Goal: Task Accomplishment & Management: Manage account settings

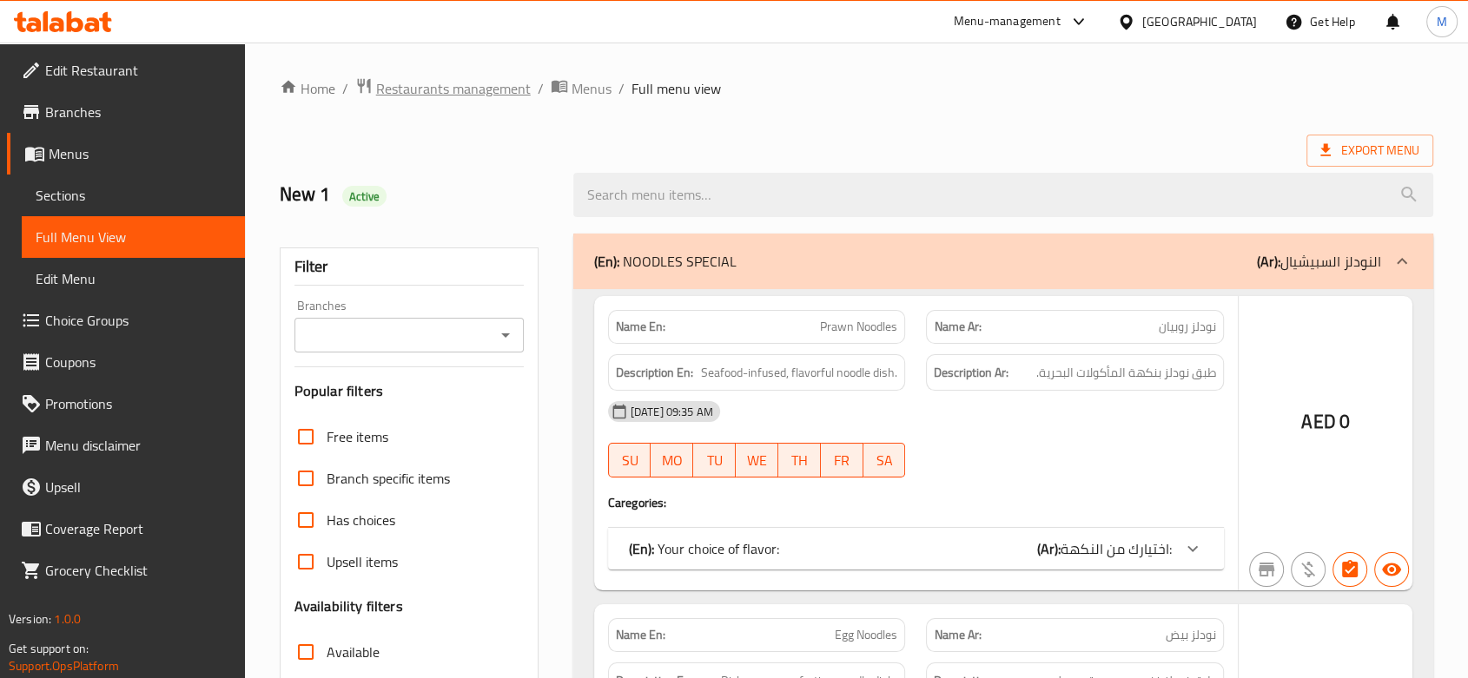
click at [422, 99] on span "Restaurants management" at bounding box center [453, 88] width 155 height 21
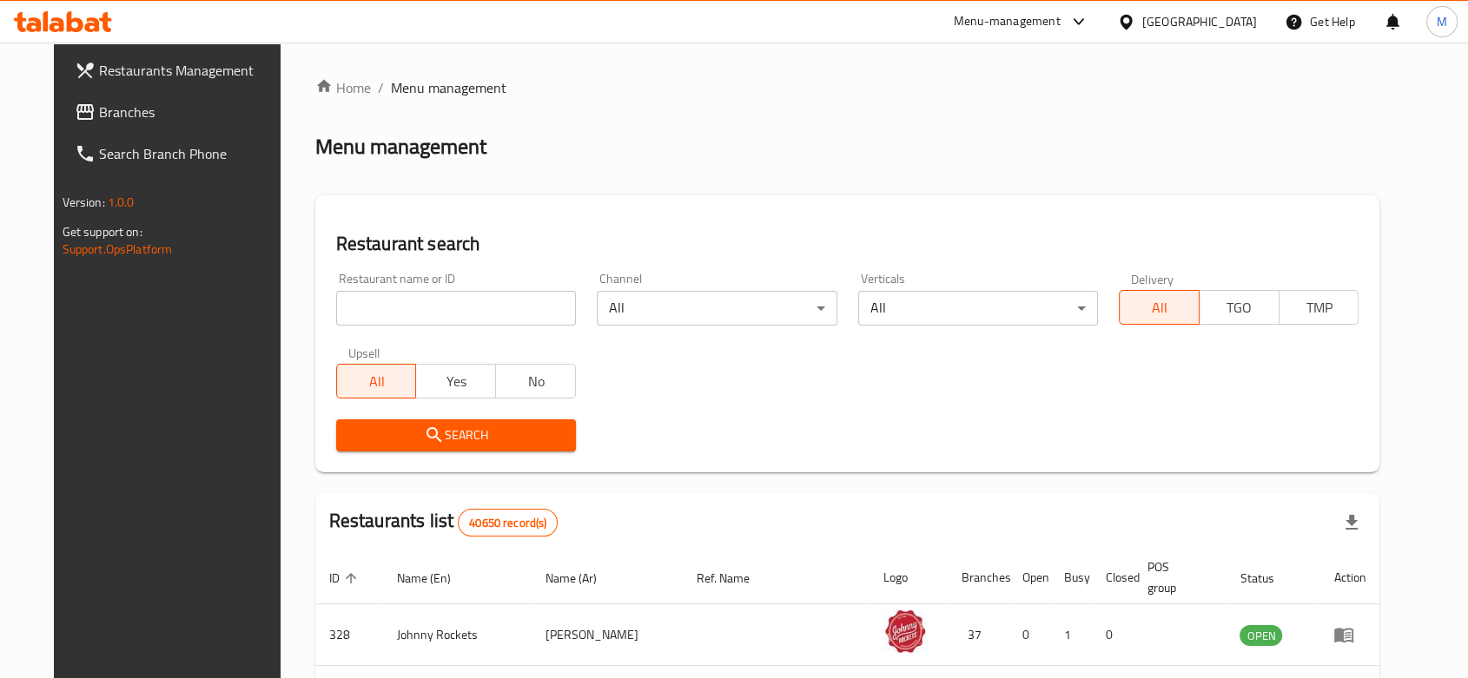
click at [76, 107] on icon at bounding box center [84, 112] width 17 height 16
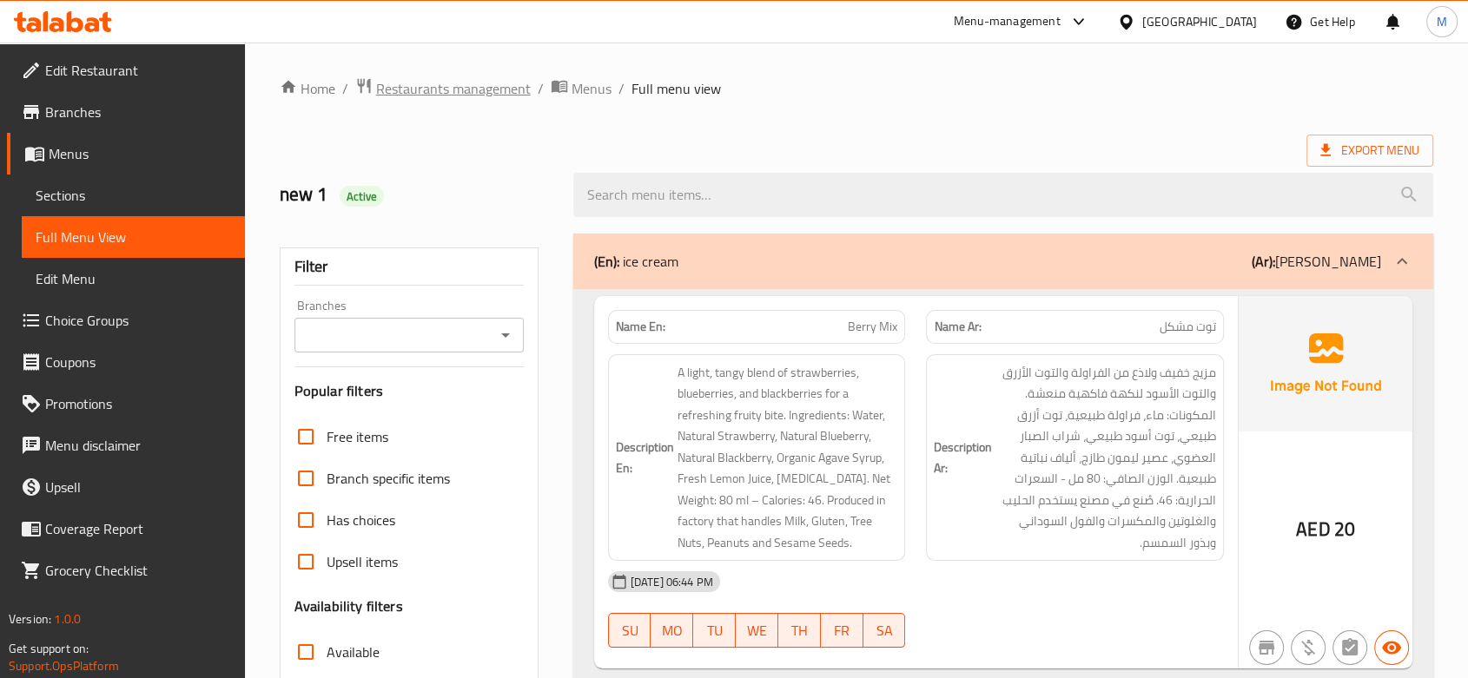
click at [450, 82] on span "Restaurants management" at bounding box center [453, 88] width 155 height 21
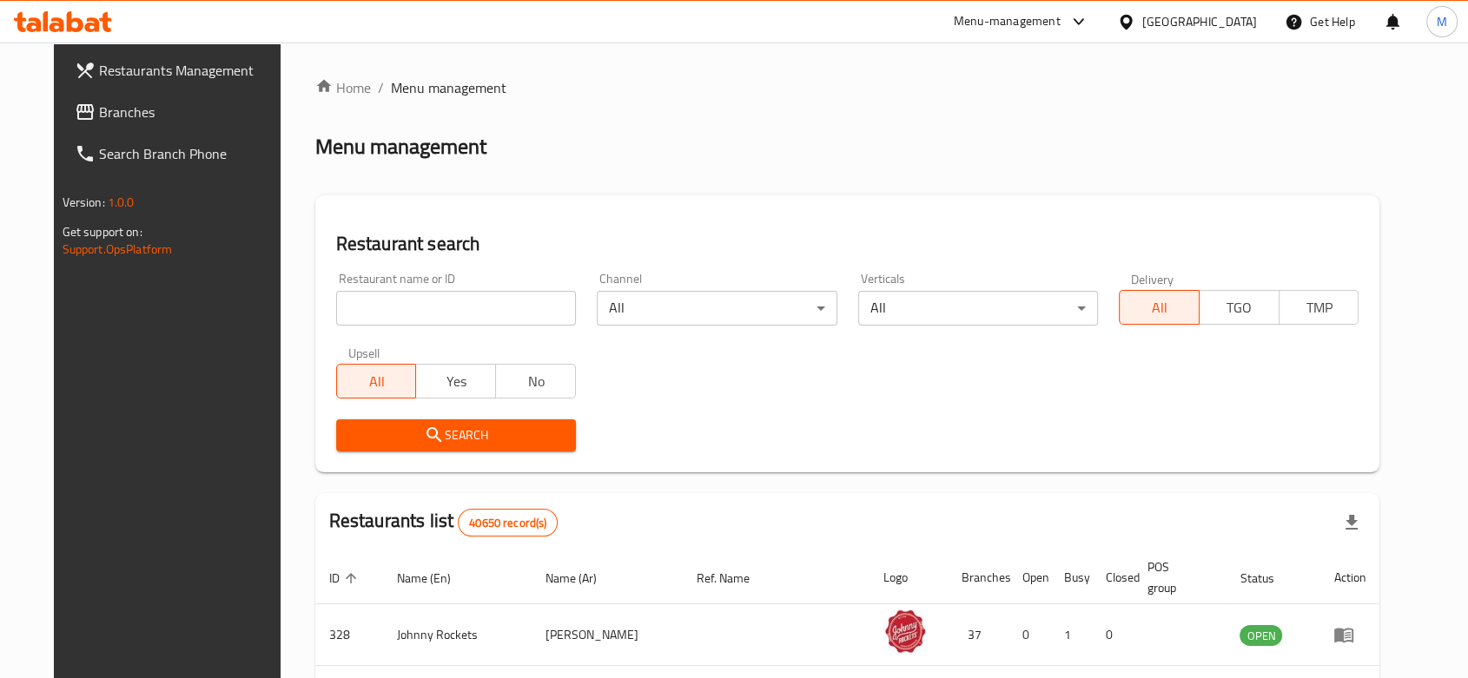
click at [61, 136] on link "Search Branch Phone" at bounding box center [180, 154] width 238 height 42
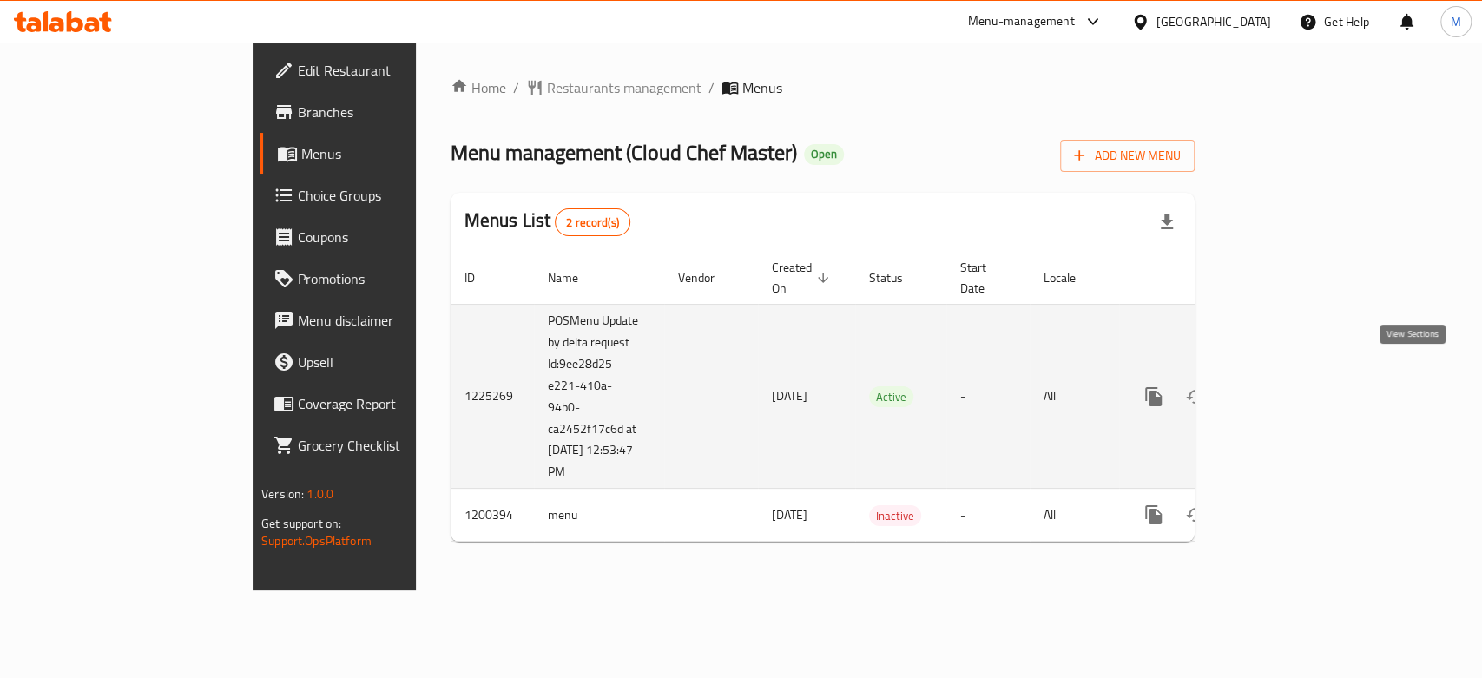
click at [1300, 379] on link "enhanced table" at bounding box center [1279, 397] width 42 height 42
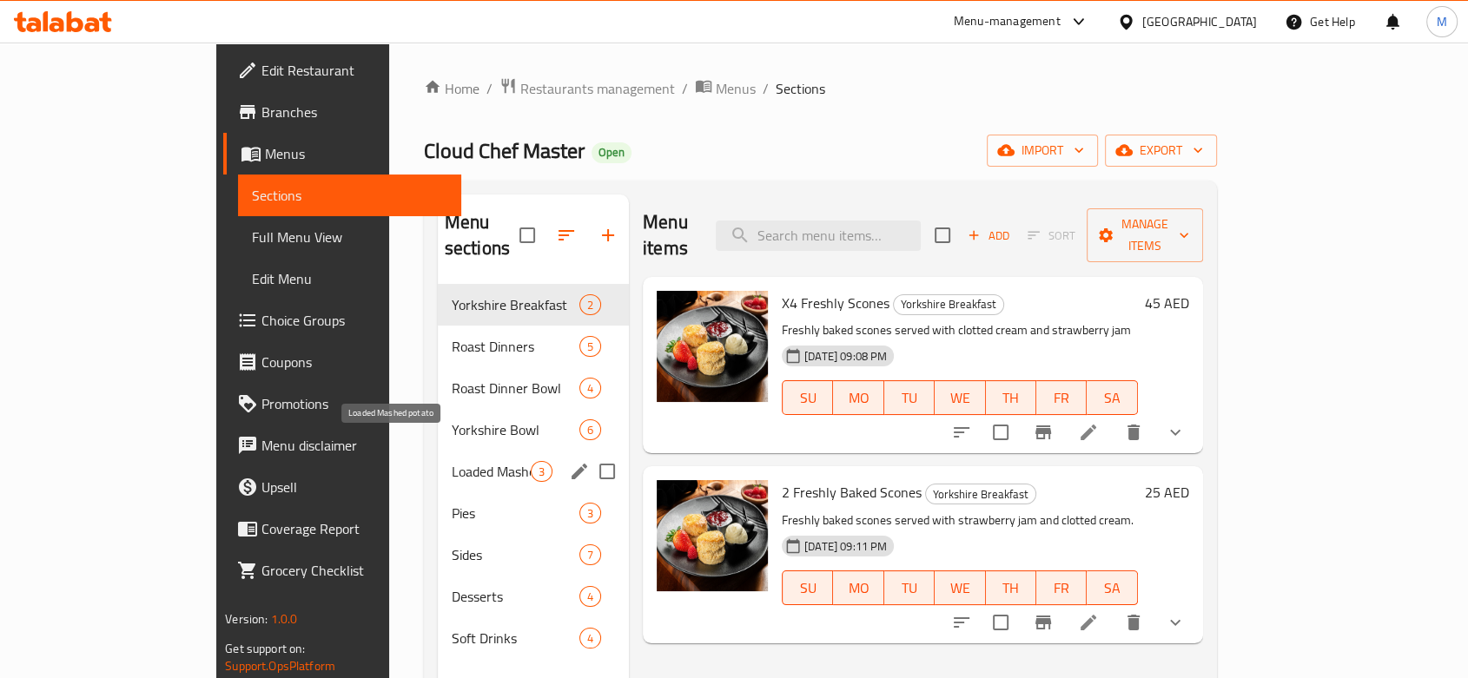
click at [452, 461] on span "Loaded Mashed potato" at bounding box center [491, 471] width 79 height 21
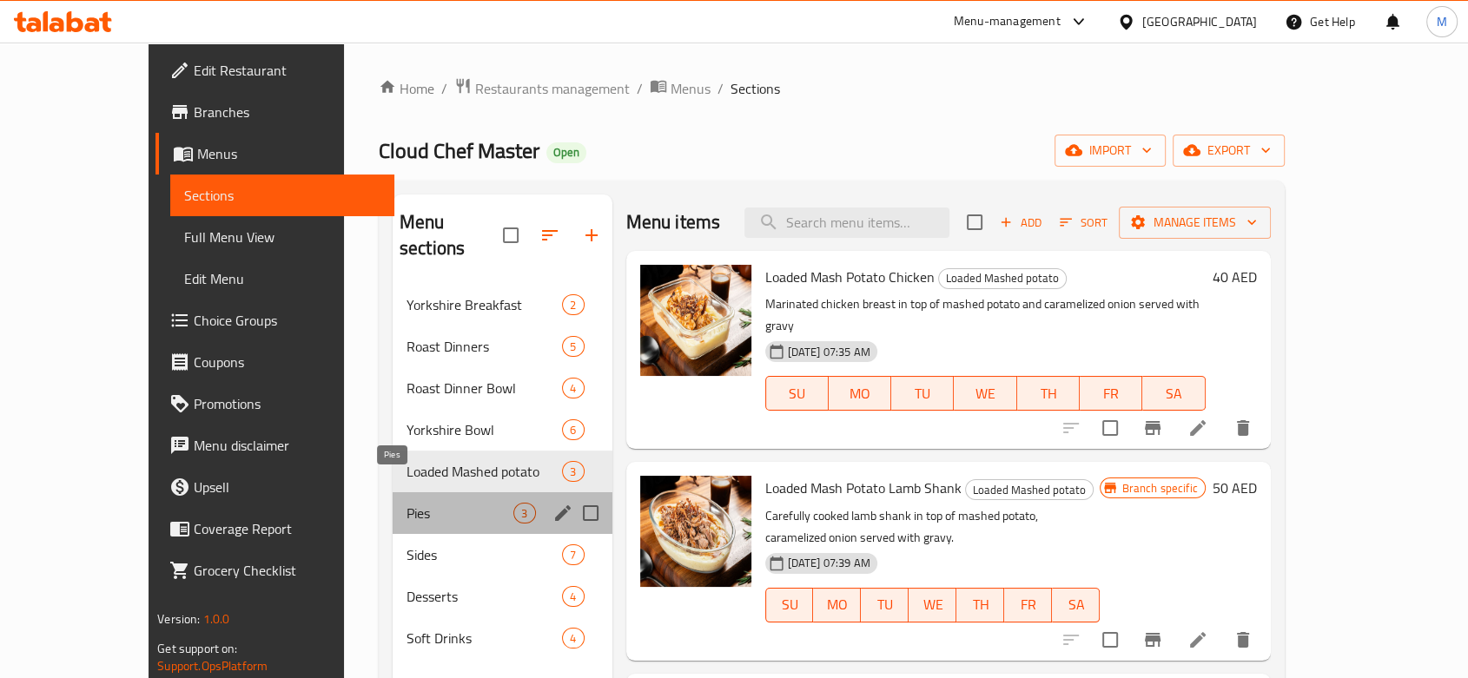
click at [406, 503] on span "Pies" at bounding box center [460, 513] width 108 height 21
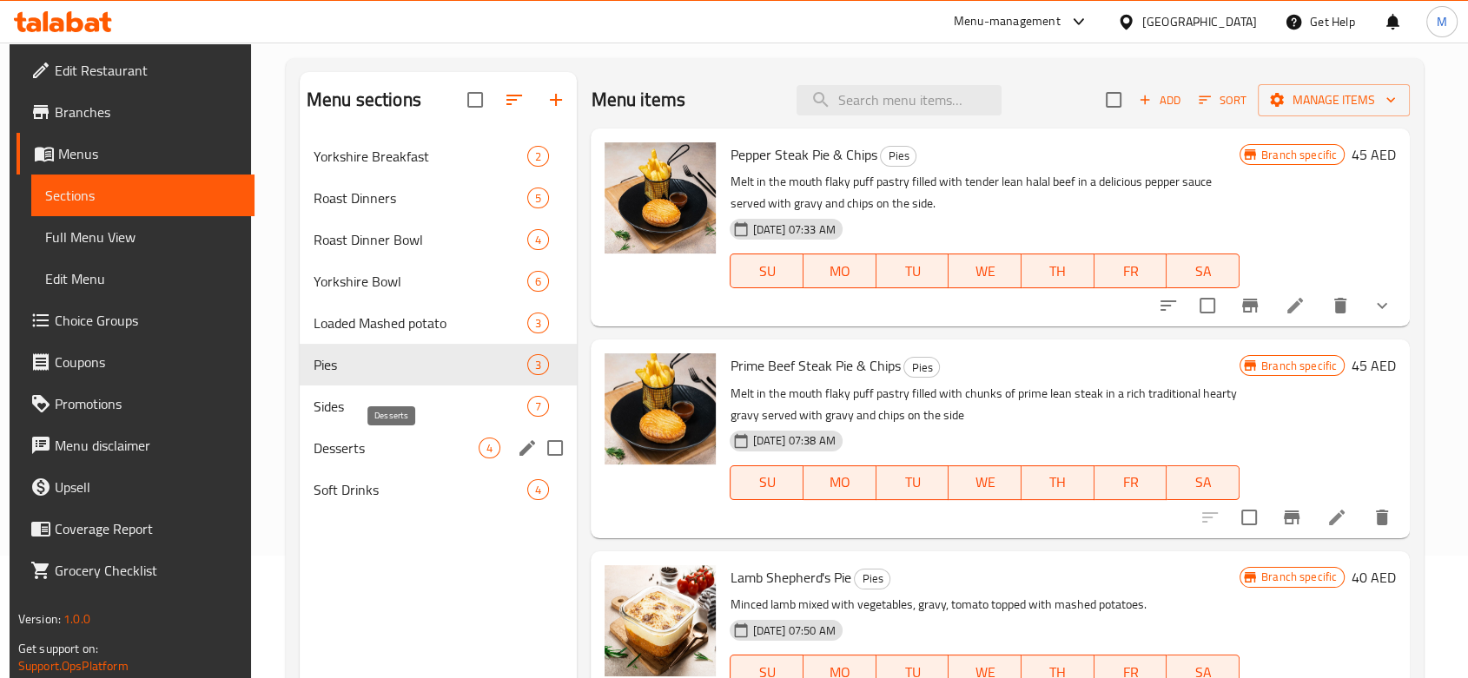
scroll to position [193, 0]
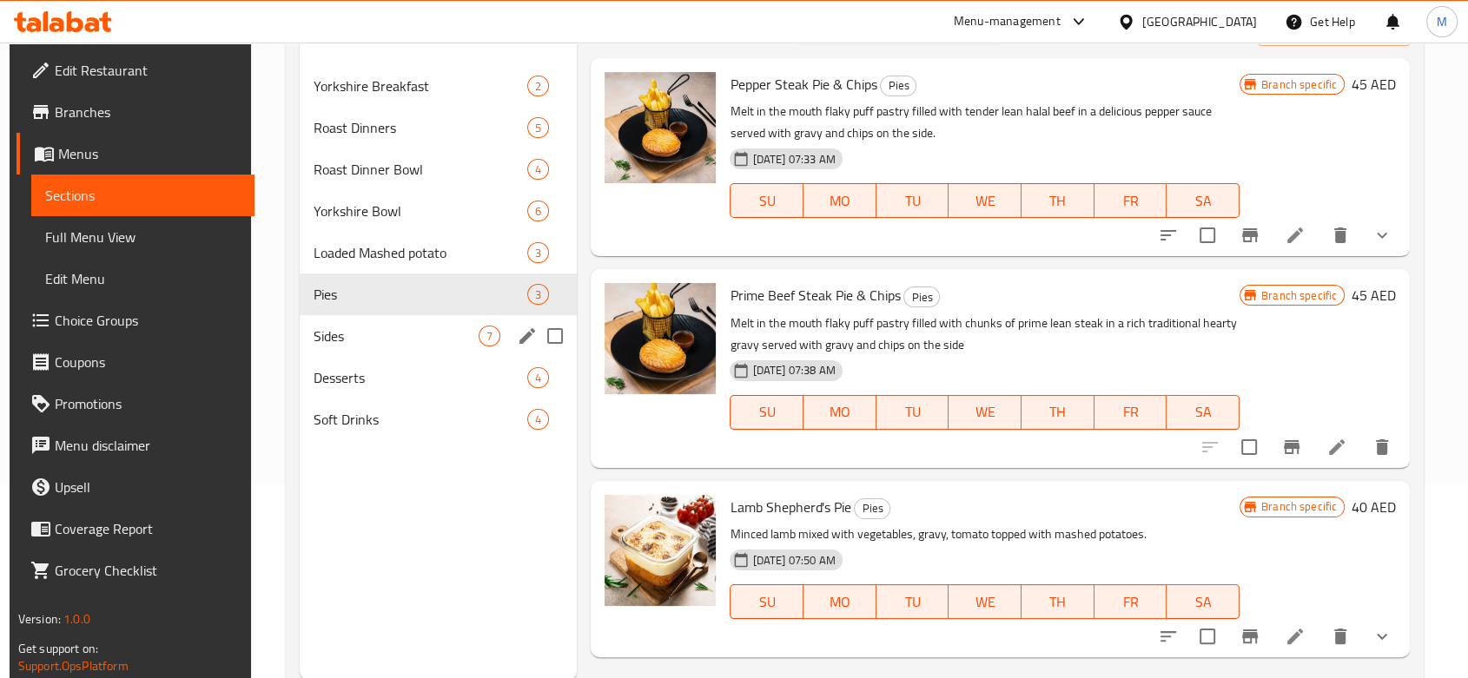
click at [386, 318] on div "Sides 7" at bounding box center [439, 336] width 278 height 42
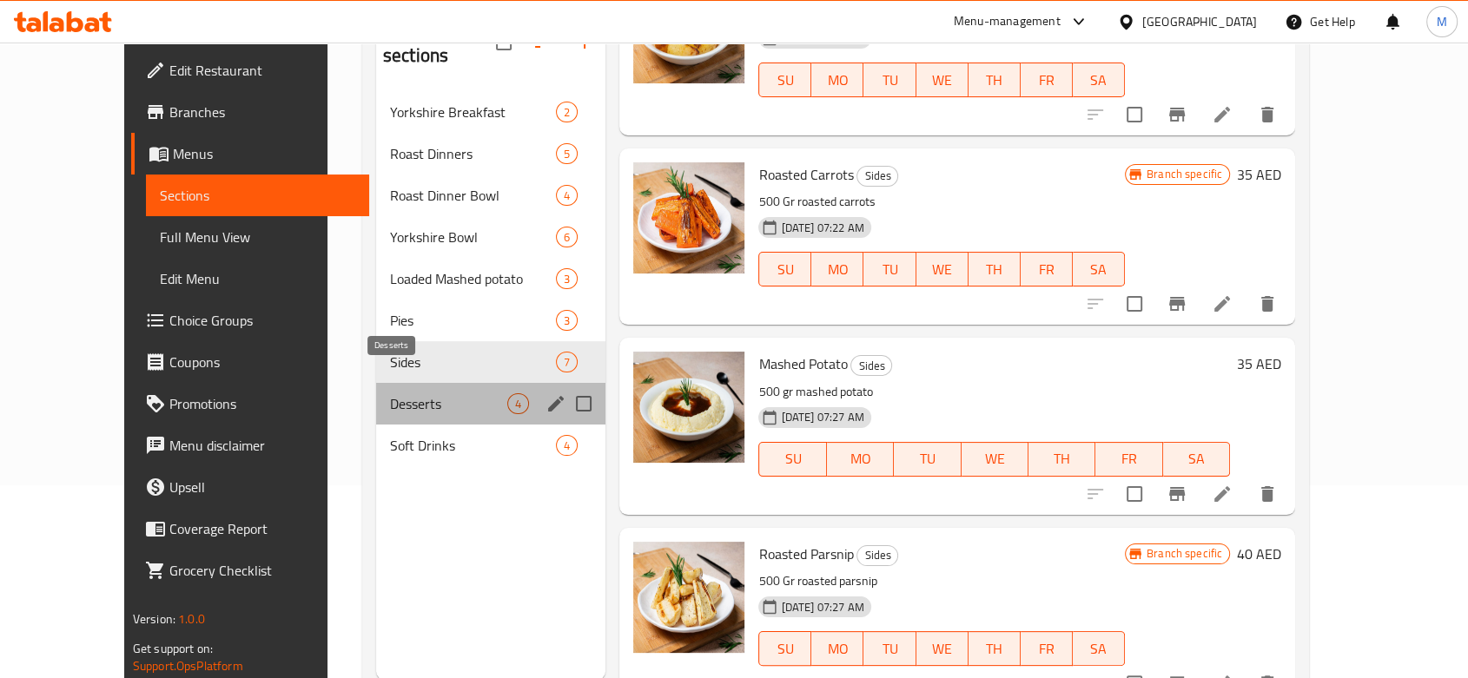
click at [390, 393] on span "Desserts" at bounding box center [448, 403] width 117 height 21
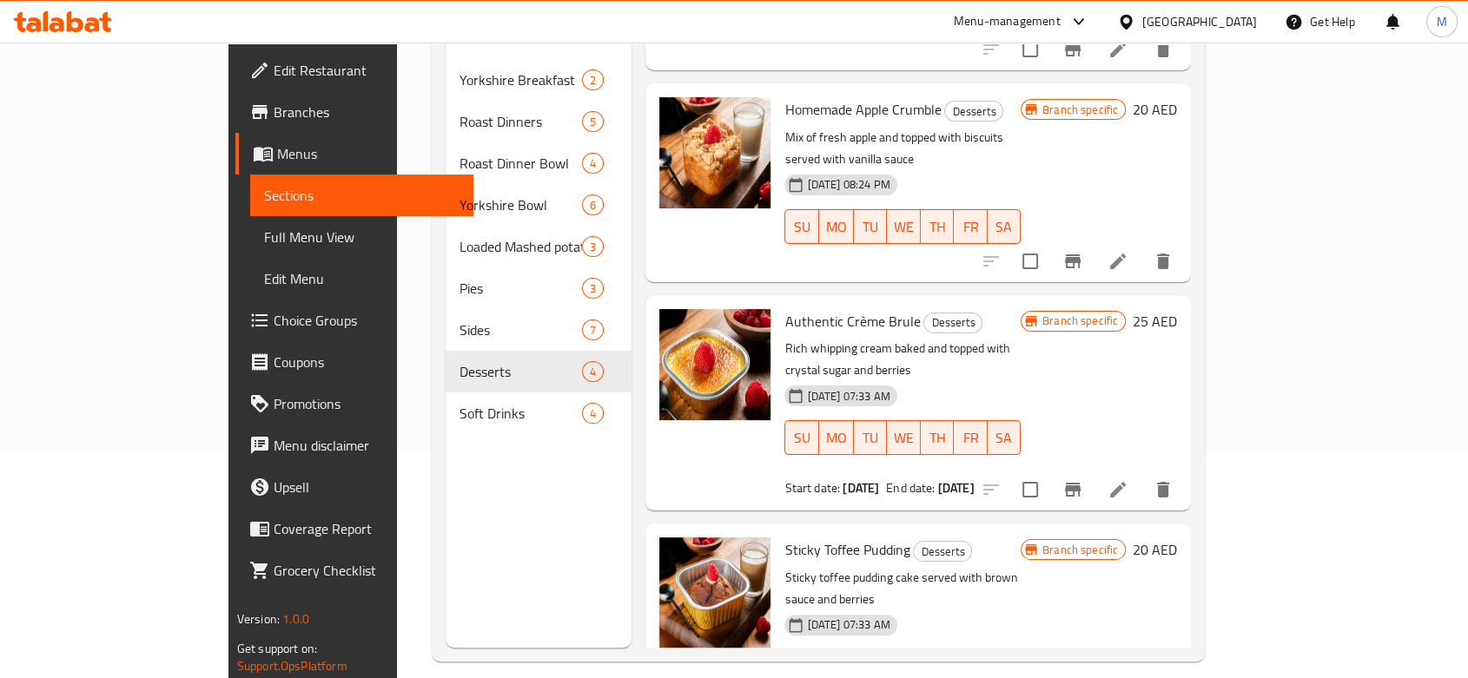
scroll to position [243, 0]
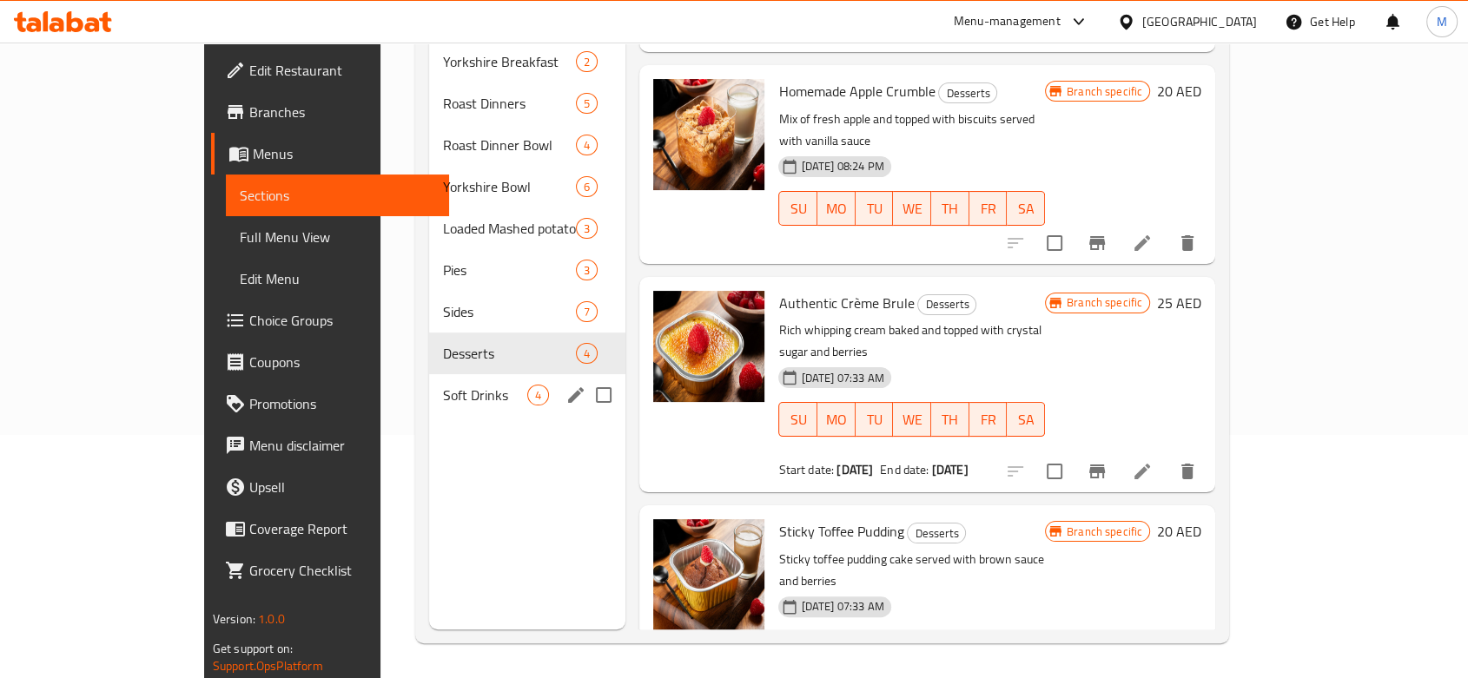
click at [443, 385] on span "Soft Drinks" at bounding box center [485, 395] width 84 height 21
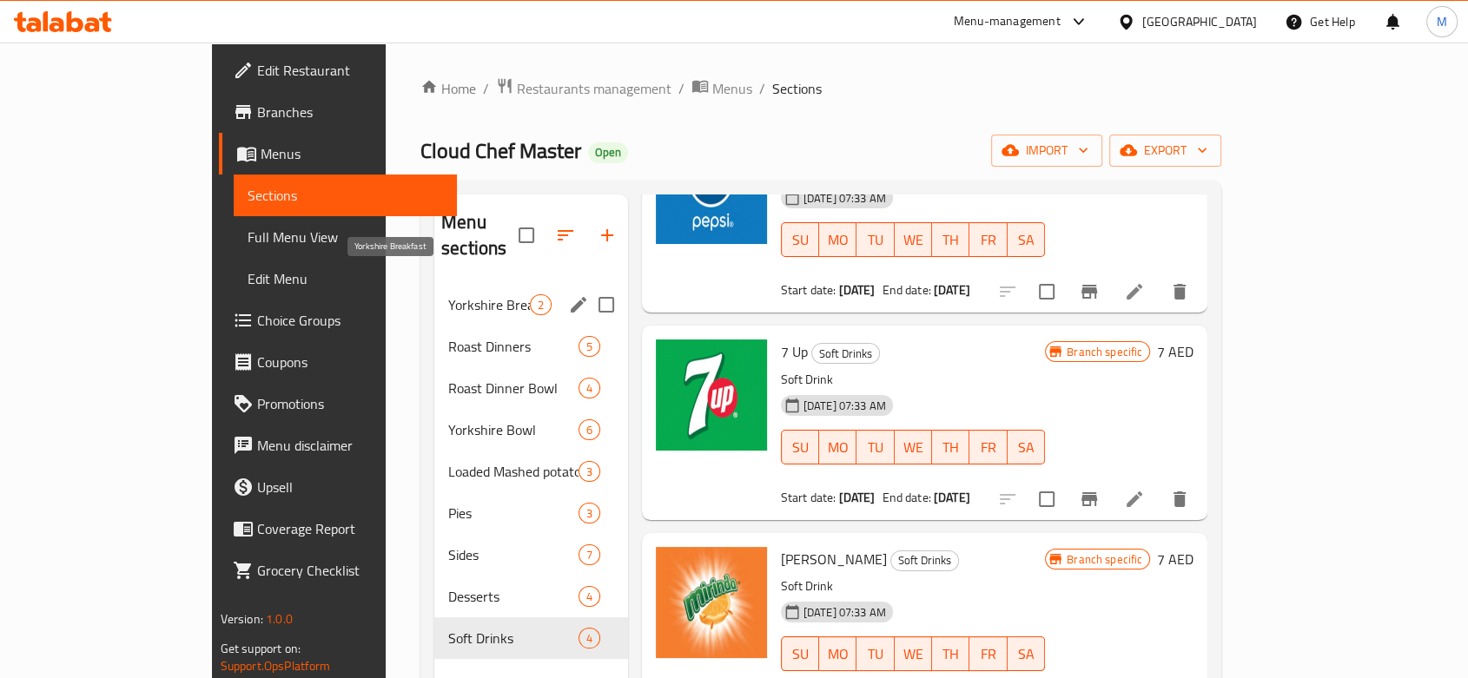
click at [448, 294] on span "Yorkshire Breakfast" at bounding box center [488, 304] width 81 height 21
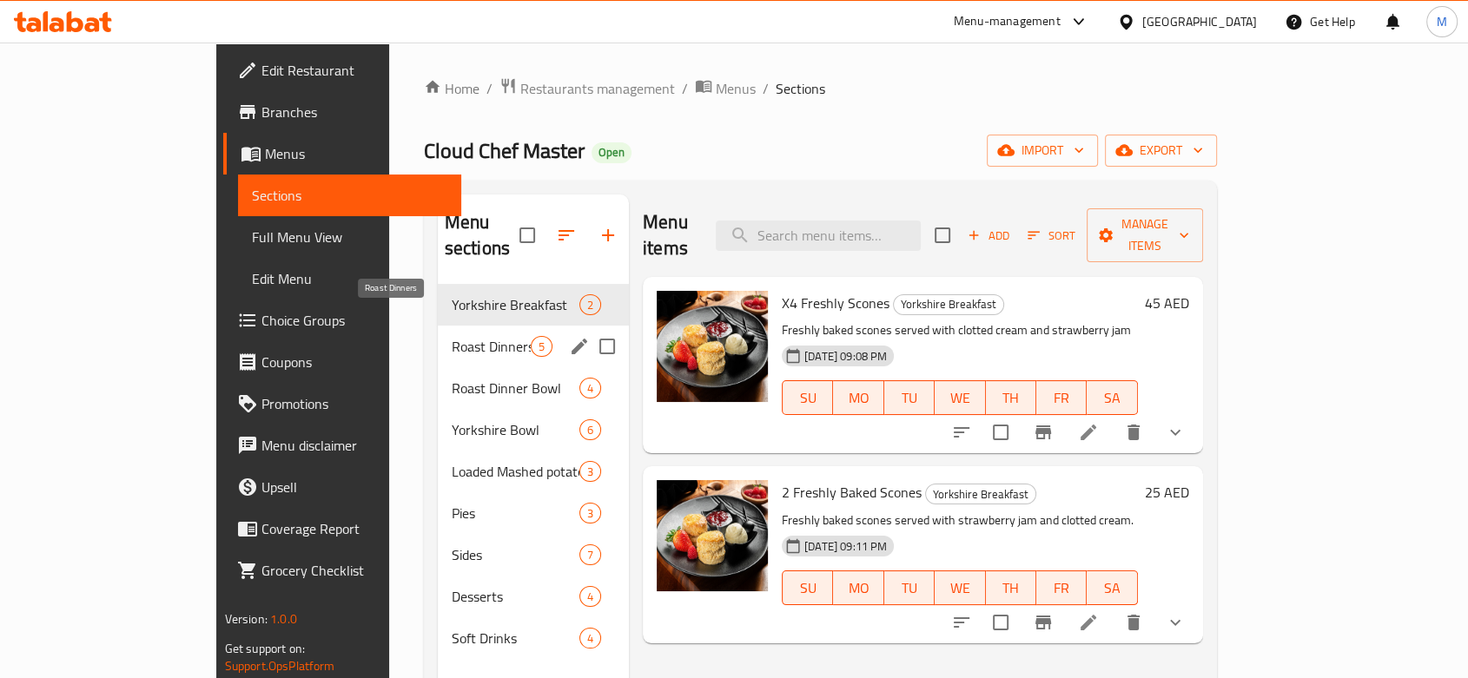
click at [452, 336] on span "Roast Dinners" at bounding box center [491, 346] width 79 height 21
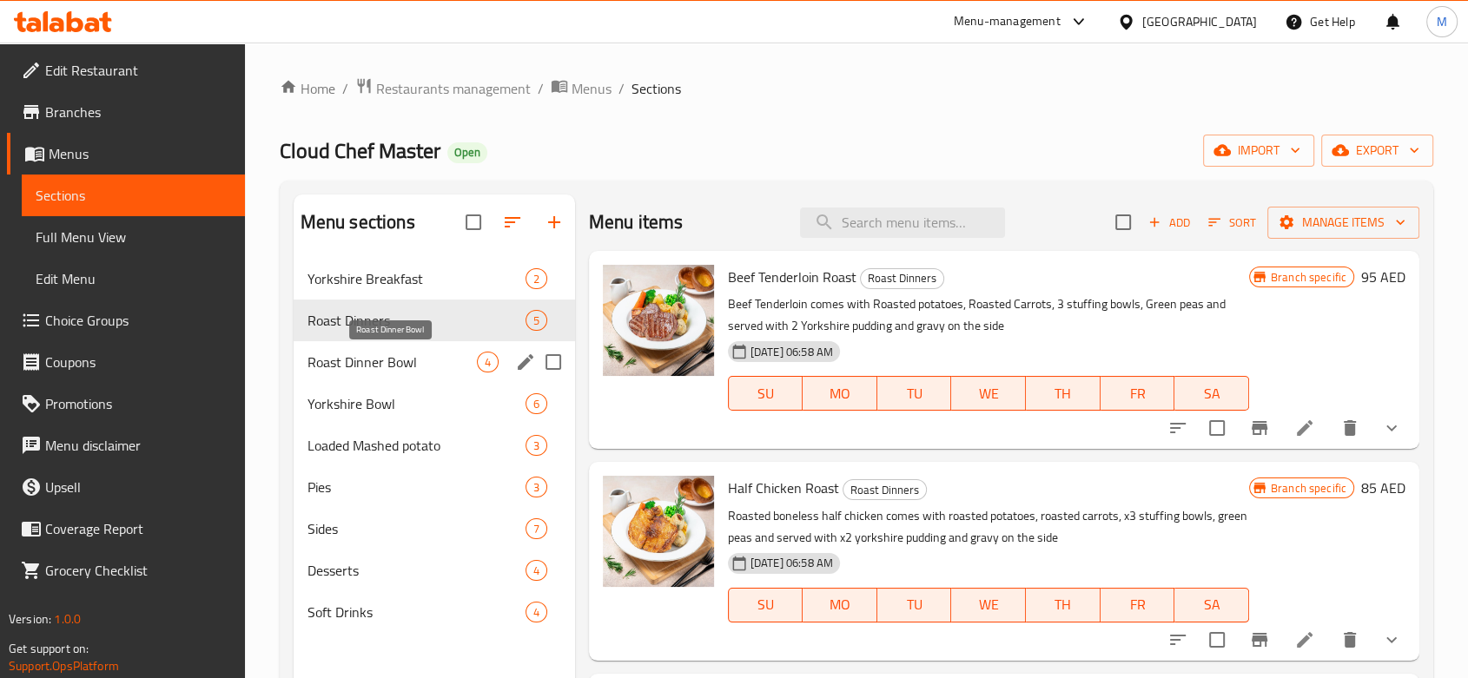
click at [408, 362] on span "Roast Dinner Bowl" at bounding box center [391, 362] width 169 height 21
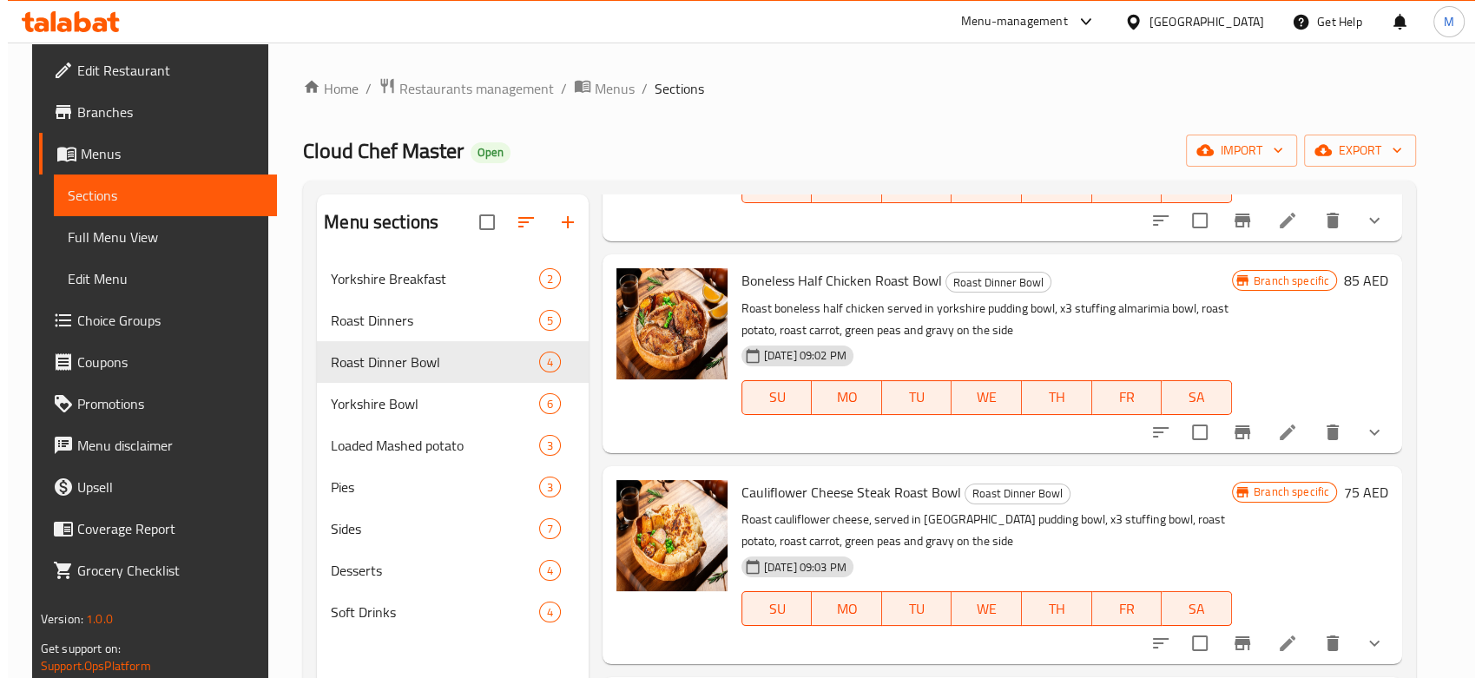
scroll to position [210, 0]
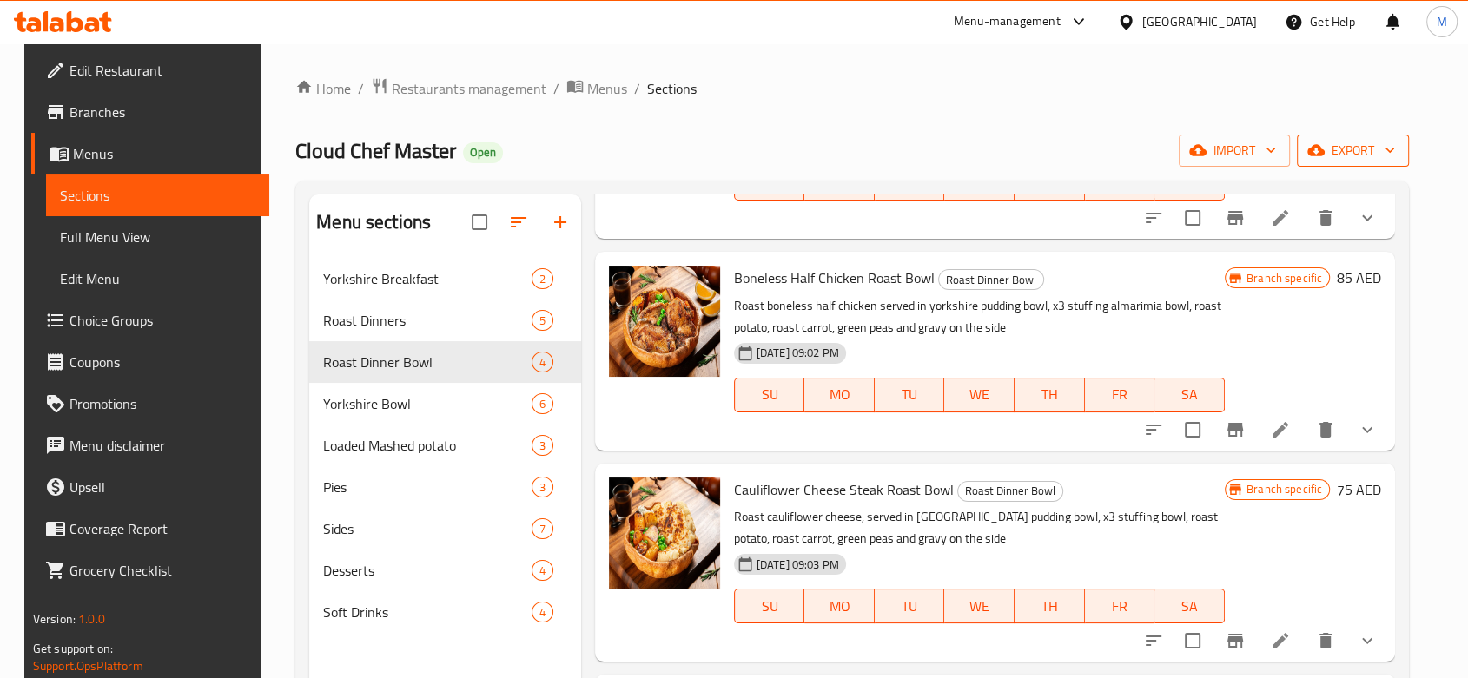
click at [1395, 144] on span "export" at bounding box center [1352, 151] width 84 height 22
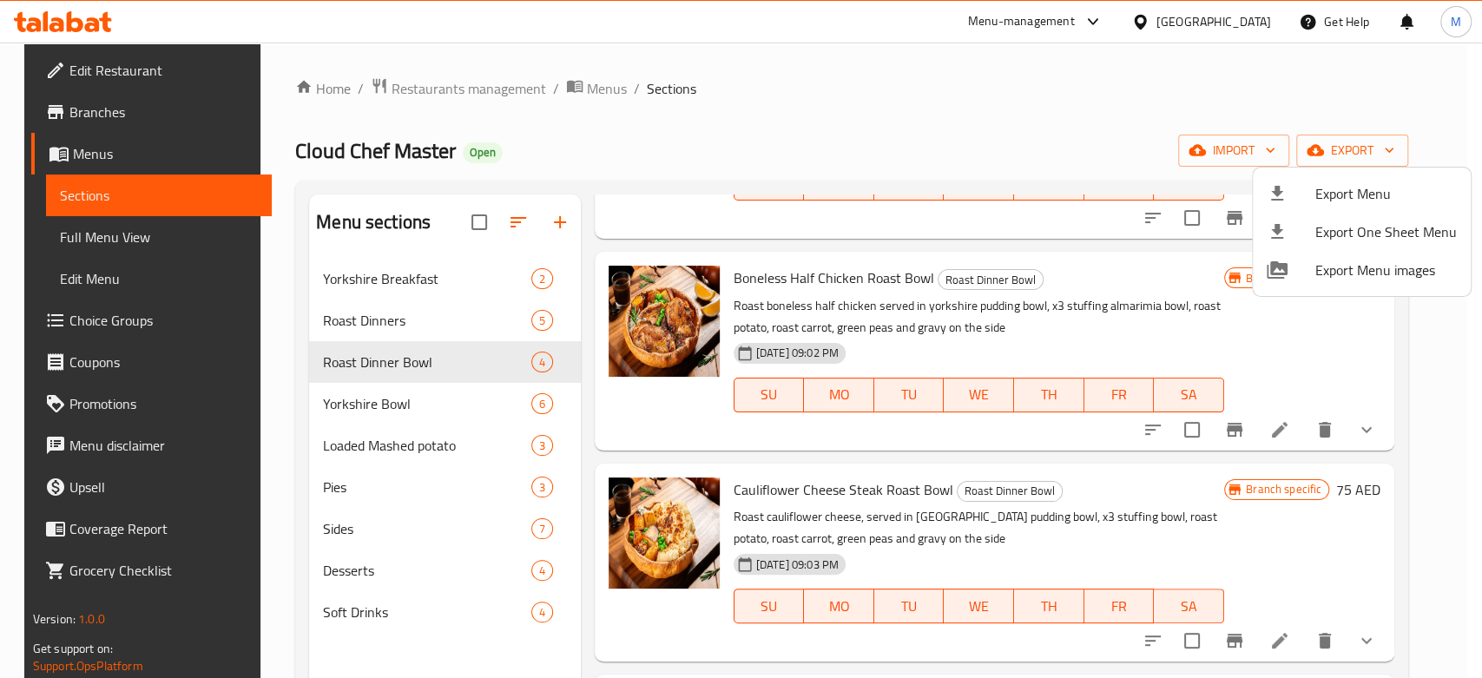
click at [1387, 183] on span "Export Menu" at bounding box center [1387, 193] width 142 height 21
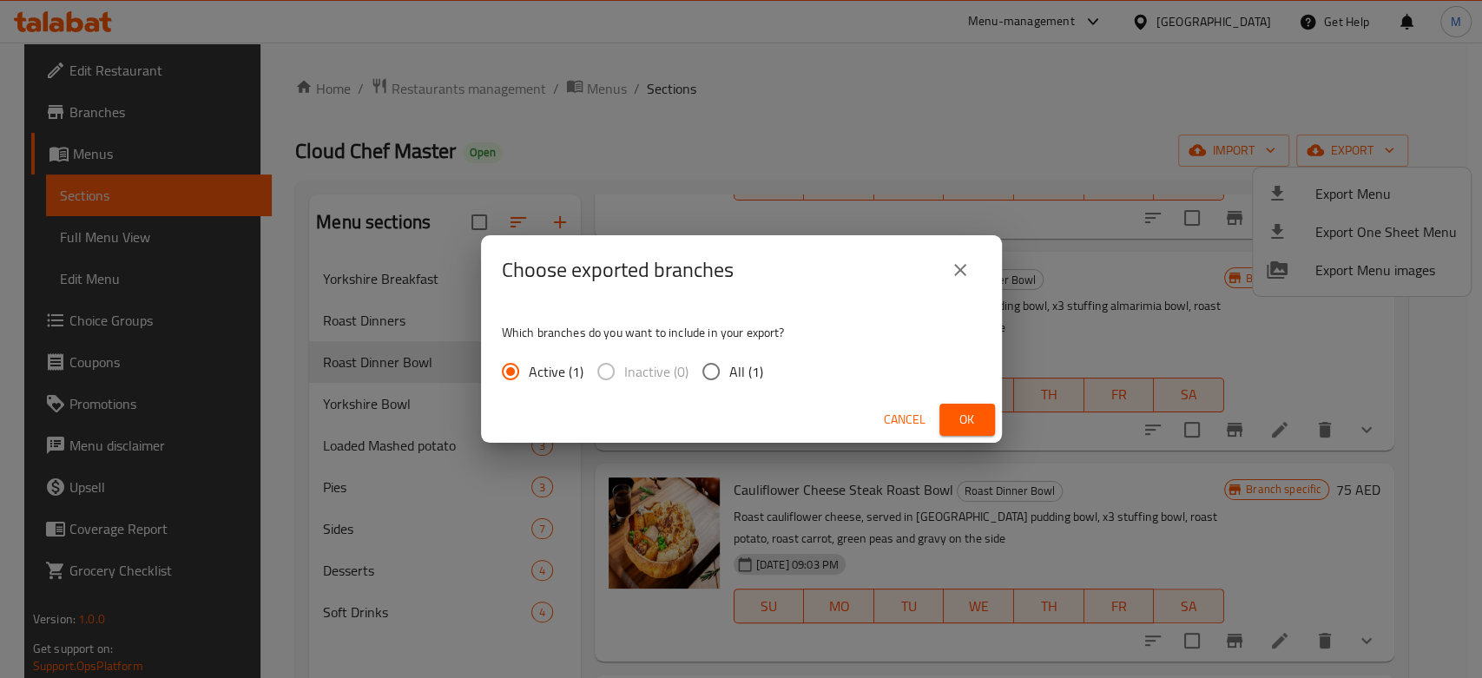
click at [742, 369] on span "All (1)" at bounding box center [746, 371] width 34 height 21
click at [729, 369] on input "All (1)" at bounding box center [711, 371] width 36 height 36
radio input "true"
click at [966, 416] on span "Ok" at bounding box center [967, 420] width 28 height 22
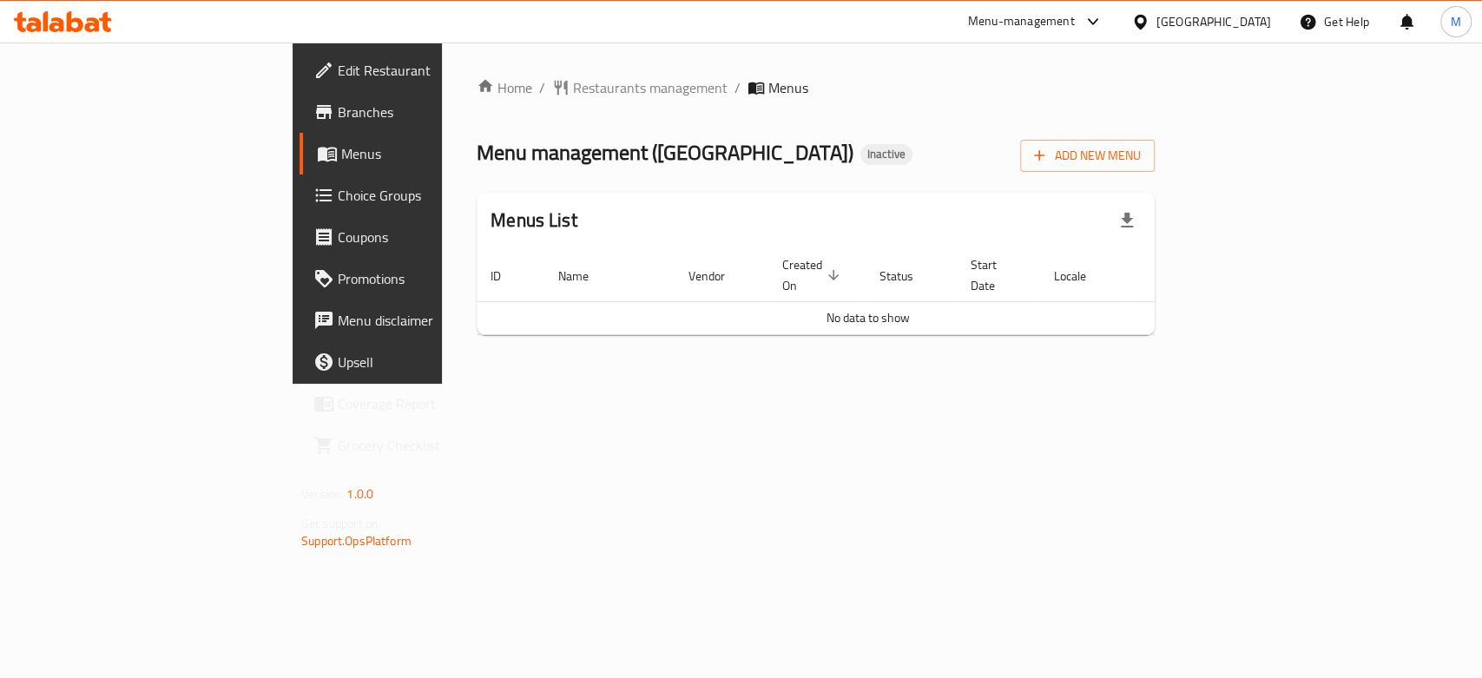
click at [1141, 162] on span "Add New Menu" at bounding box center [1087, 156] width 107 height 22
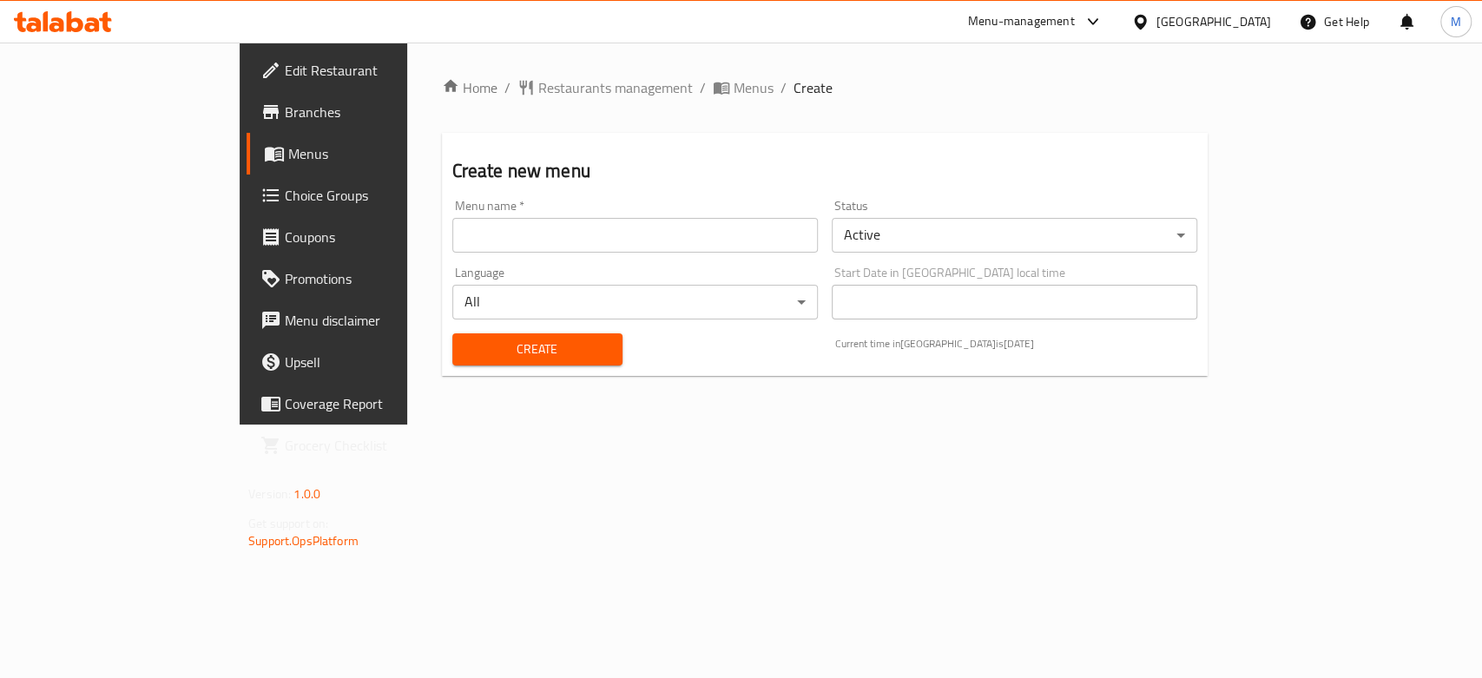
click at [577, 235] on input "text" at bounding box center [635, 235] width 366 height 35
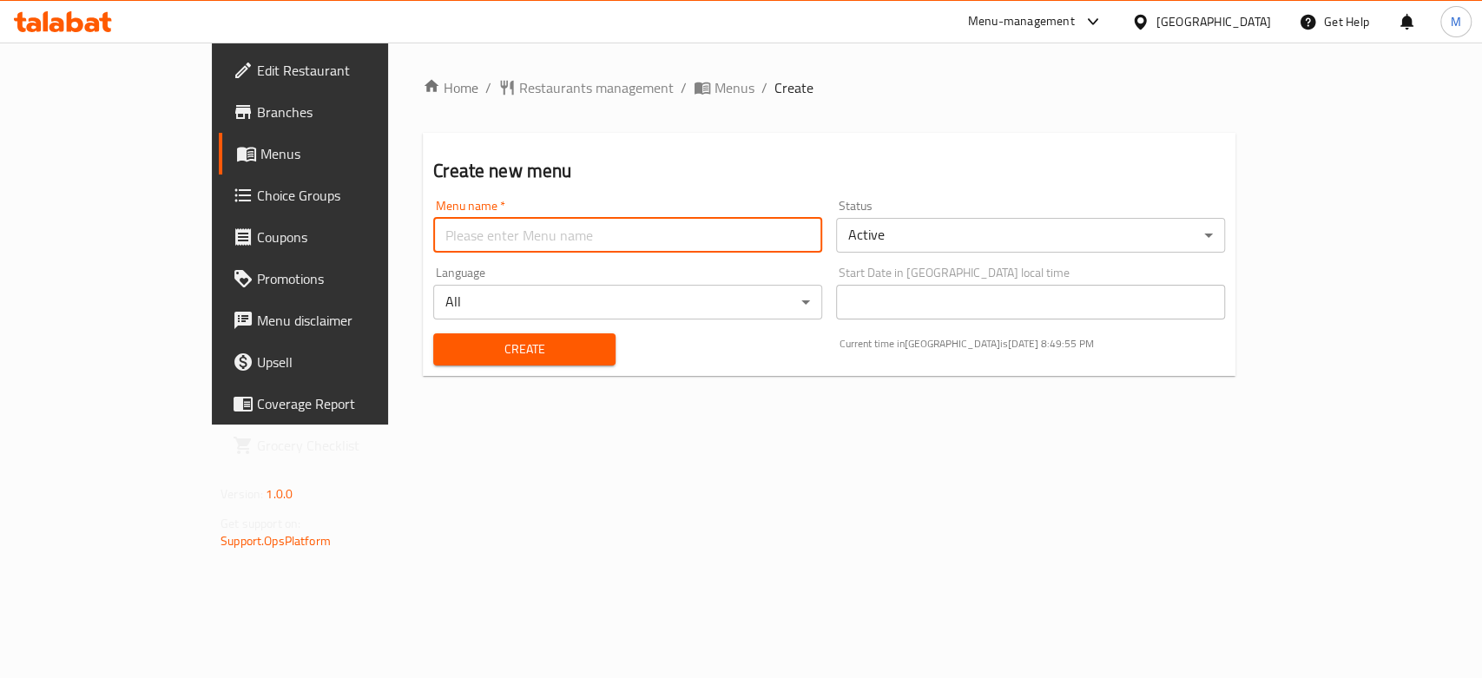
type input "Copied"
click at [504, 336] on button "Create" at bounding box center [524, 349] width 182 height 32
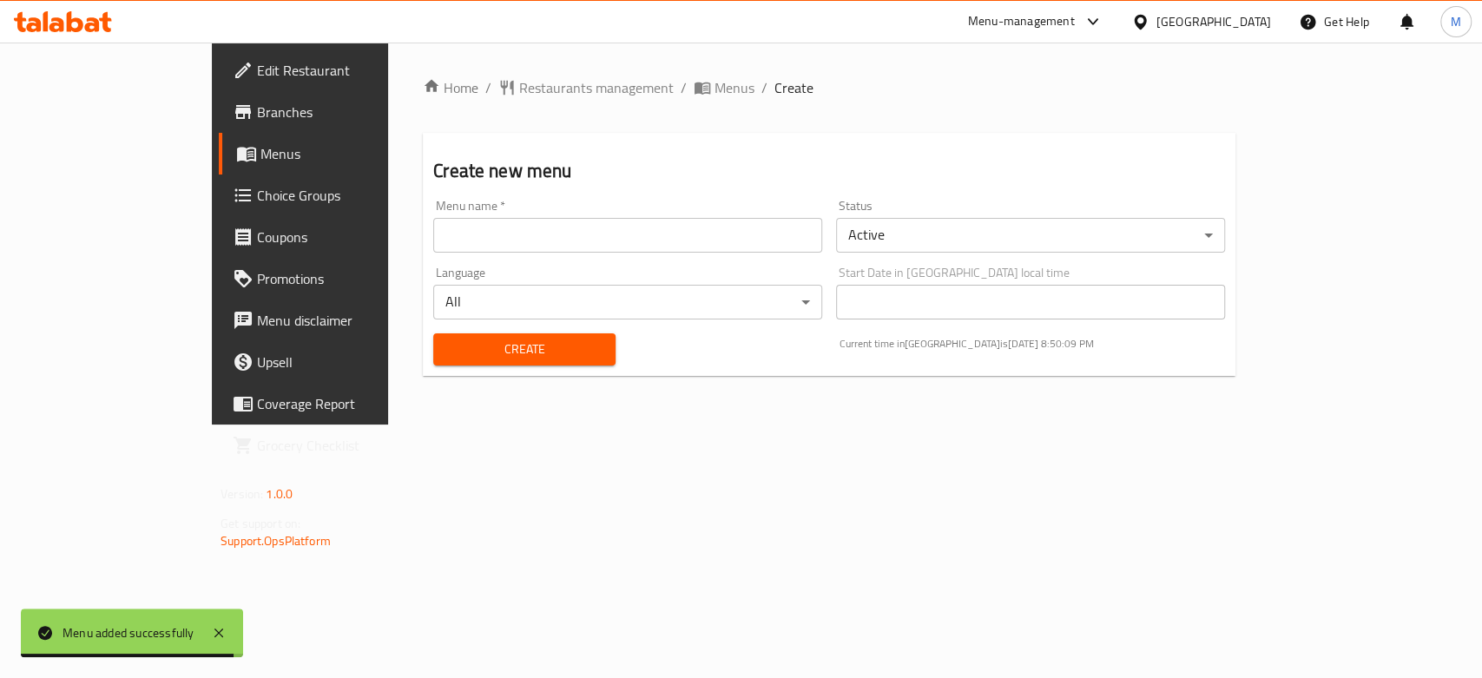
click at [257, 109] on span "Branches" at bounding box center [351, 112] width 188 height 21
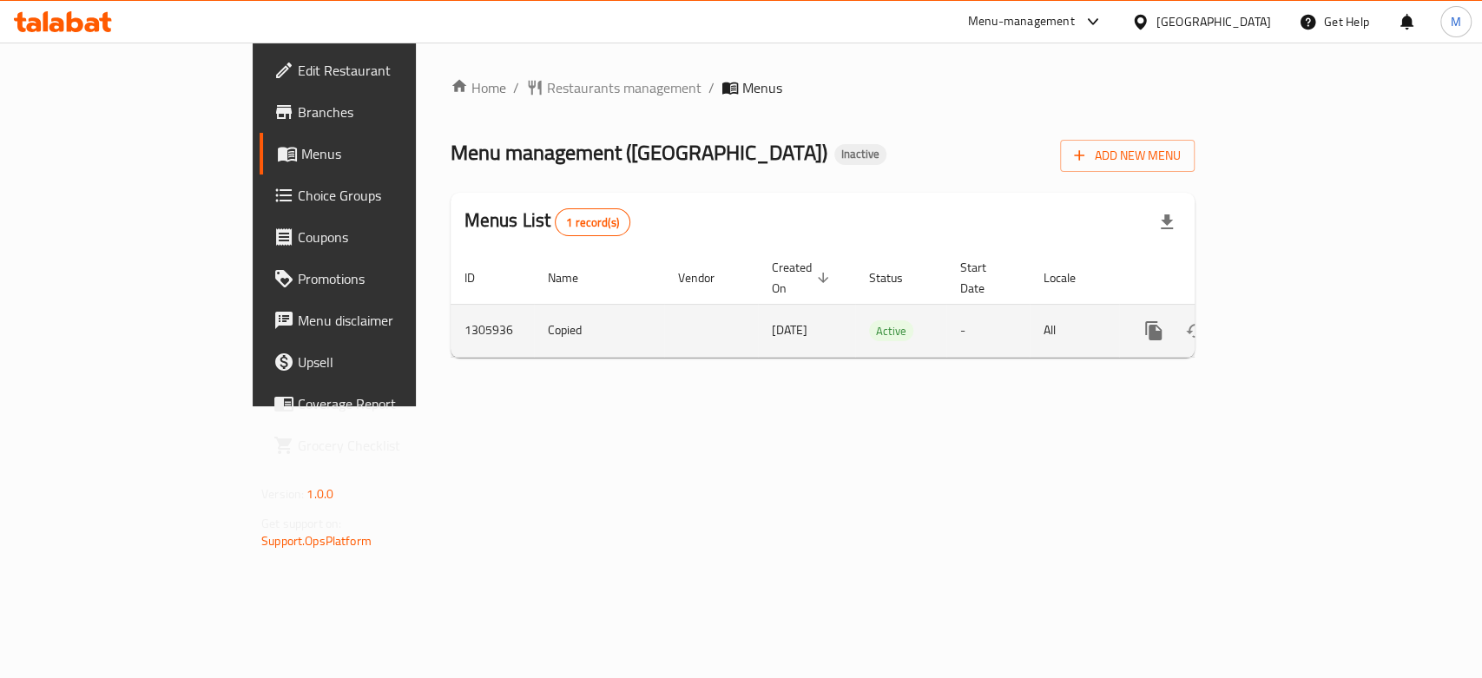
click at [1290, 320] on icon "enhanced table" at bounding box center [1279, 330] width 21 height 21
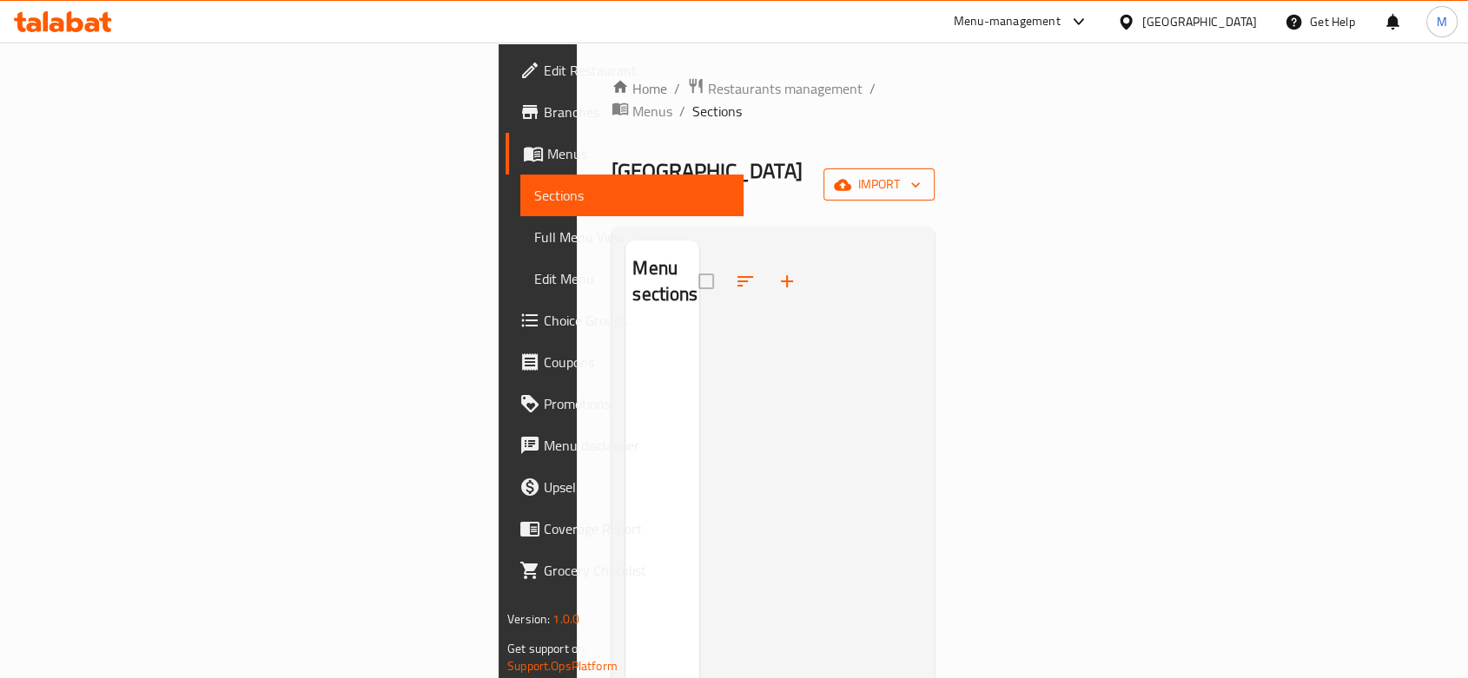
click at [934, 168] on button "import" at bounding box center [878, 184] width 111 height 32
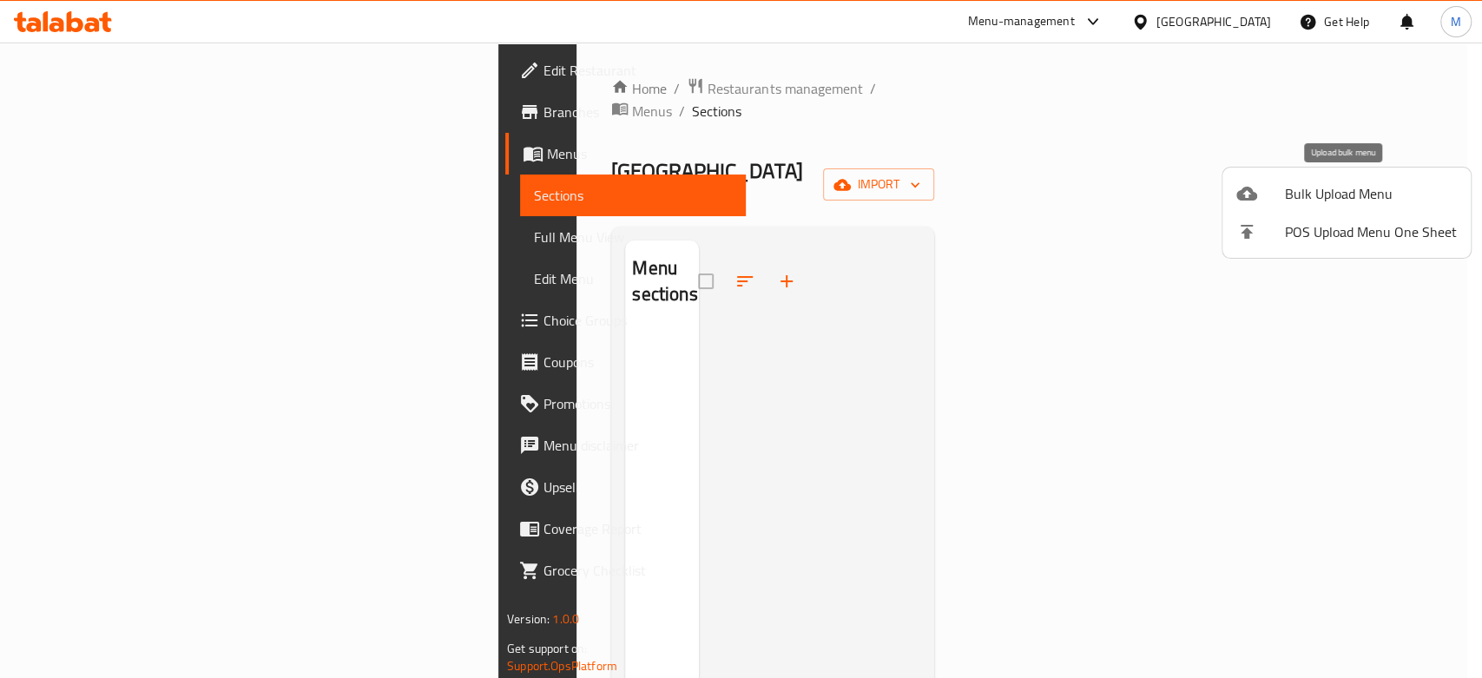
click at [1302, 193] on span "Bulk Upload Menu" at bounding box center [1371, 193] width 172 height 21
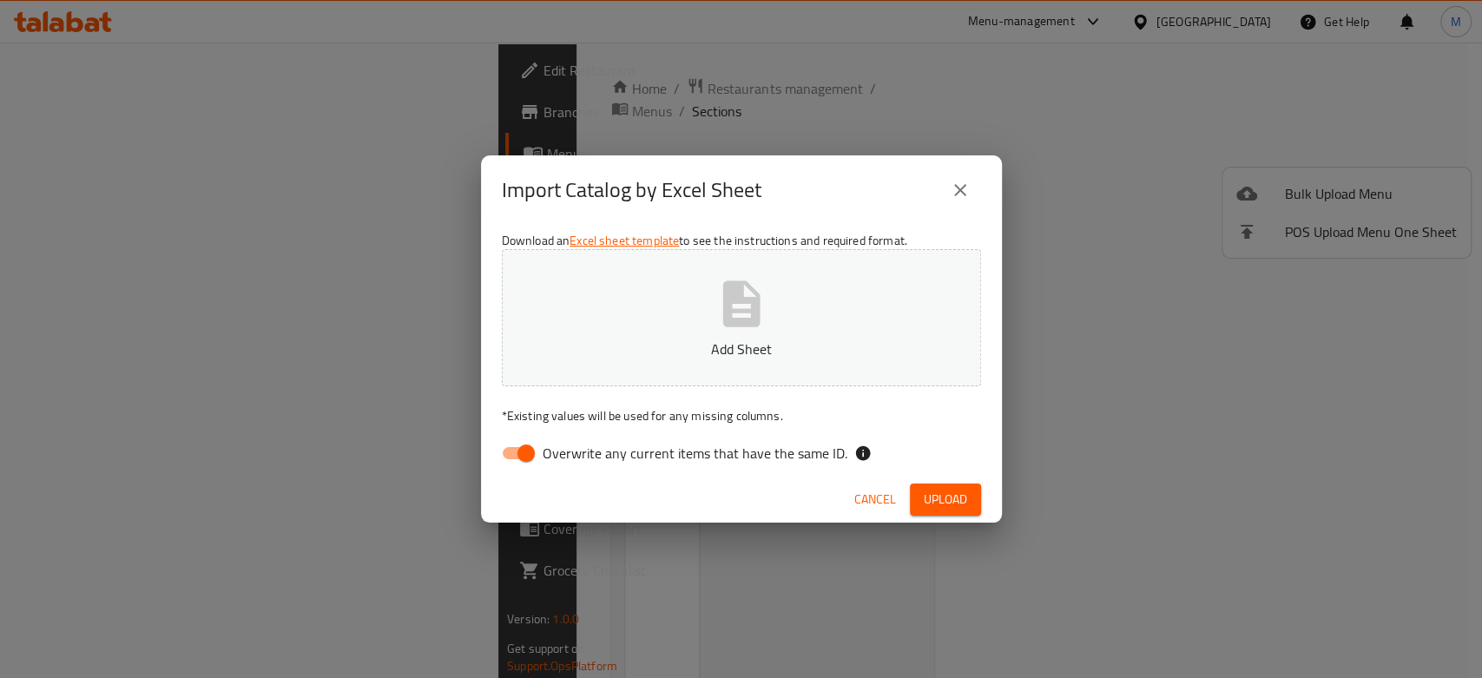
click at [513, 474] on div "Download an Excel sheet template to see the instructions and required format. A…" at bounding box center [741, 351] width 521 height 252
click at [651, 353] on p "Add Sheet" at bounding box center [741, 349] width 425 height 21
click at [529, 439] on input "Overwrite any current items that have the same ID." at bounding box center [526, 453] width 99 height 33
checkbox input "false"
click at [969, 501] on button "Upload" at bounding box center [945, 500] width 71 height 32
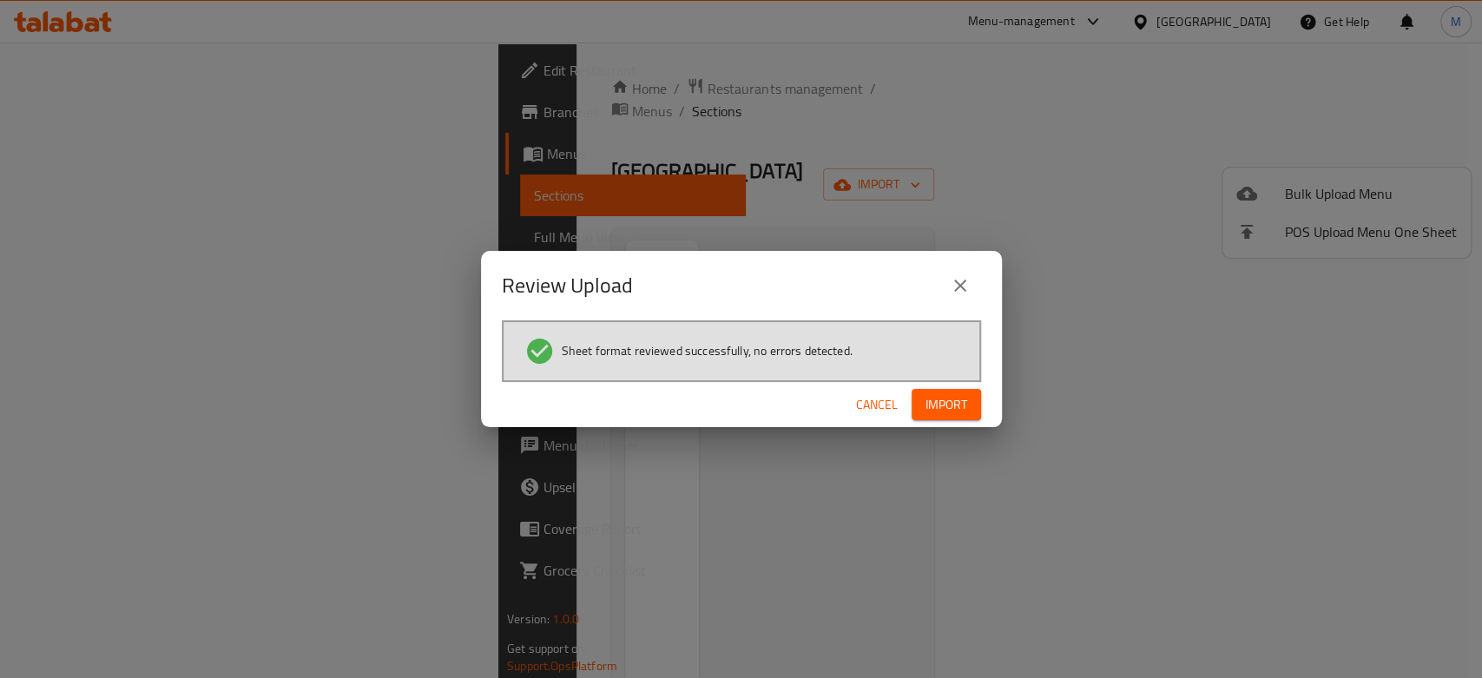
click at [960, 406] on span "Import" at bounding box center [947, 405] width 42 height 22
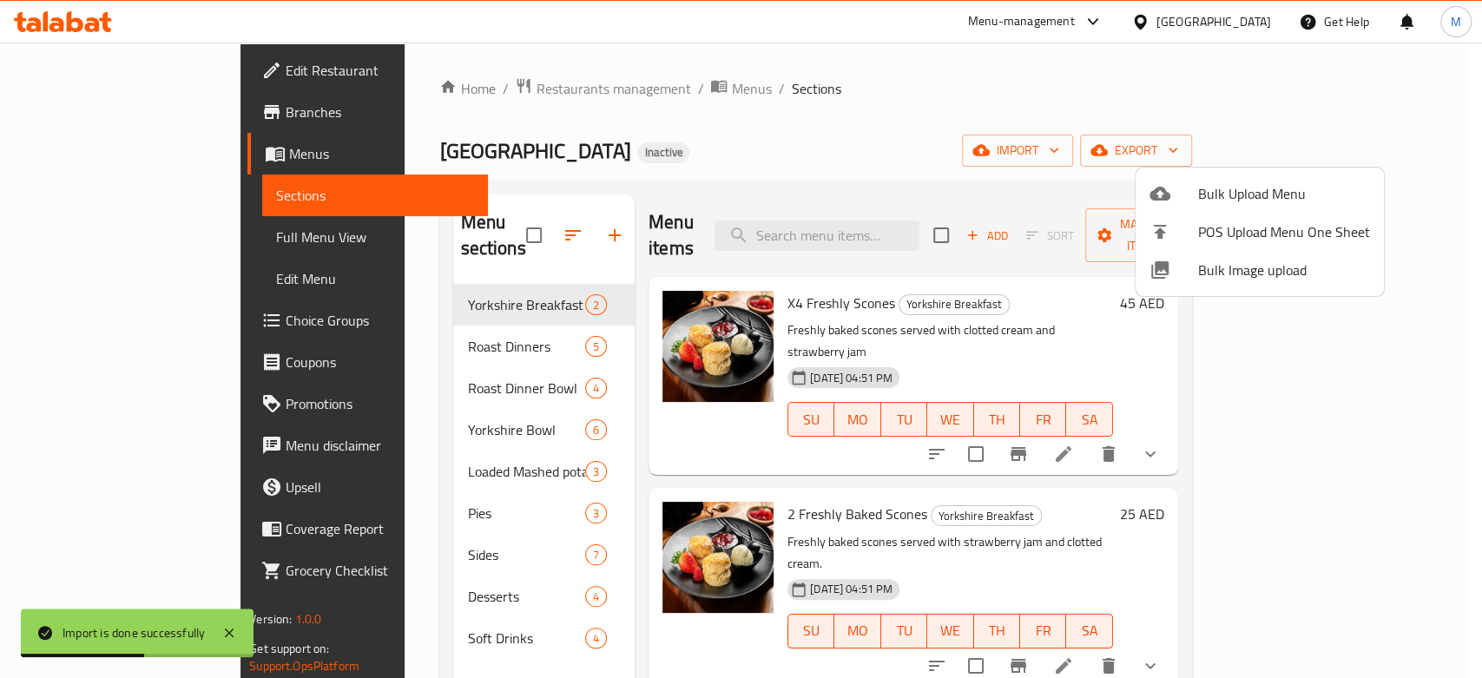
click at [1199, 99] on div at bounding box center [741, 339] width 1482 height 678
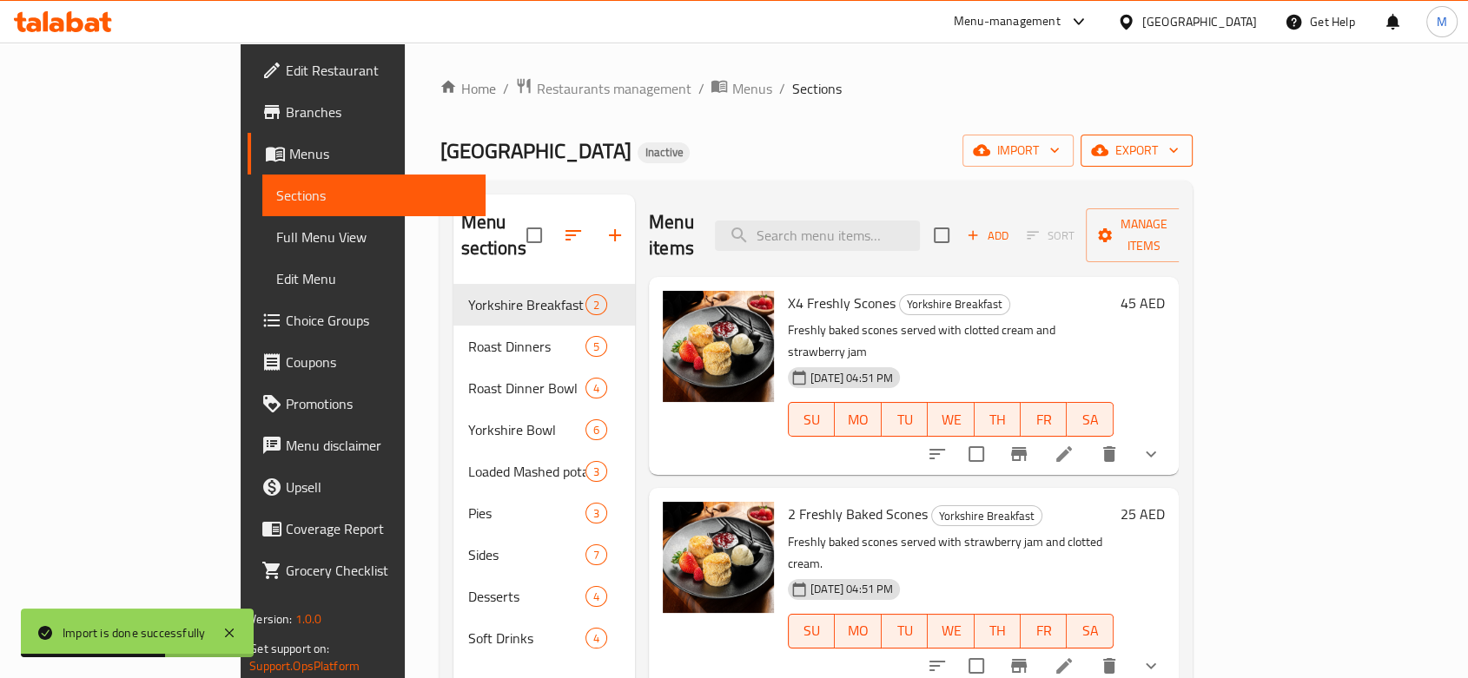
click at [1178, 149] on span "export" at bounding box center [1136, 151] width 84 height 22
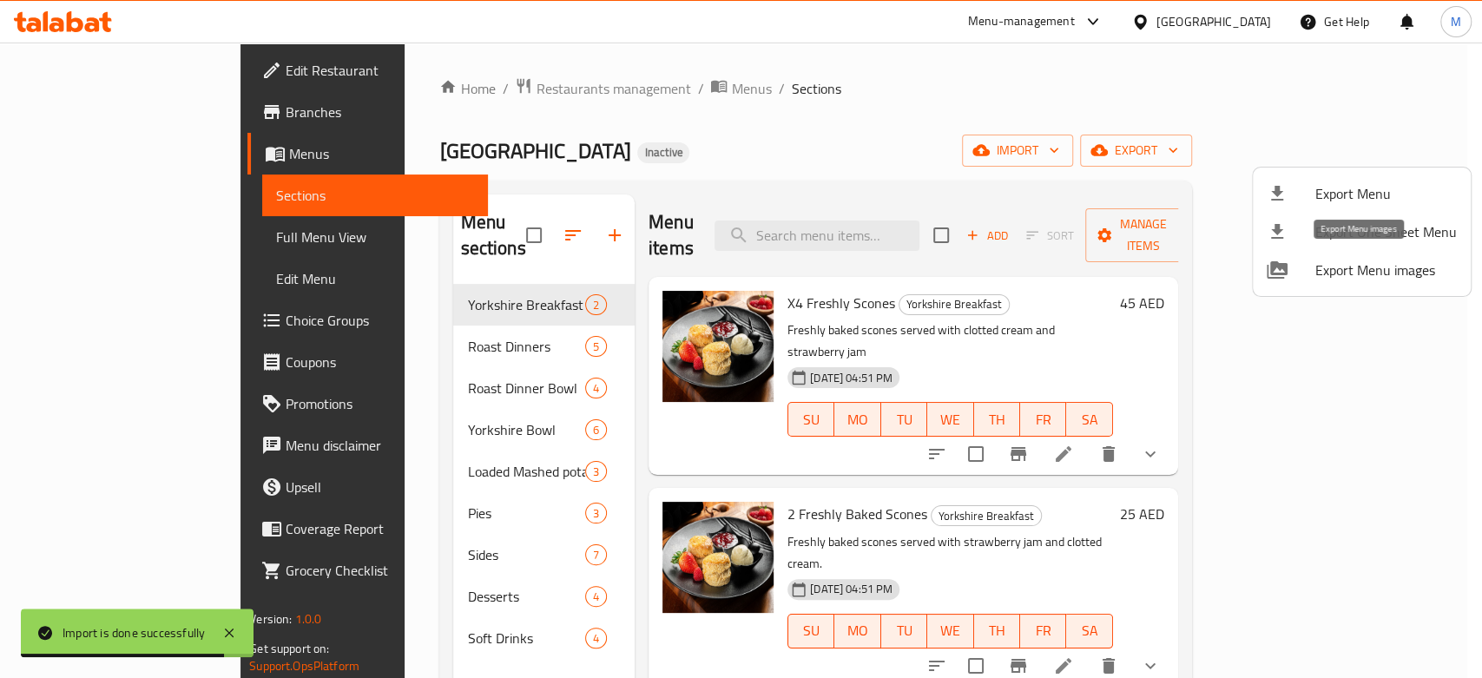
click at [1397, 264] on span "Export Menu images" at bounding box center [1387, 270] width 142 height 21
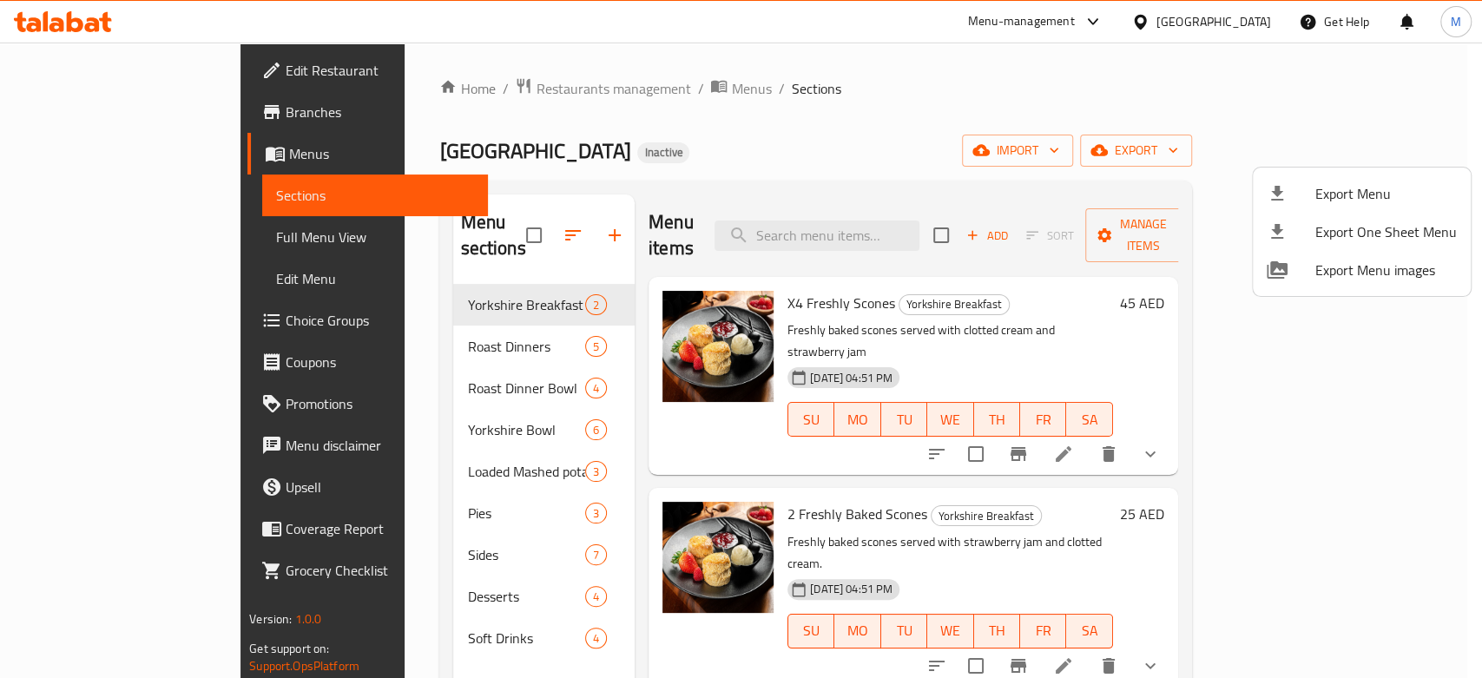
click at [1301, 185] on div at bounding box center [1291, 193] width 49 height 21
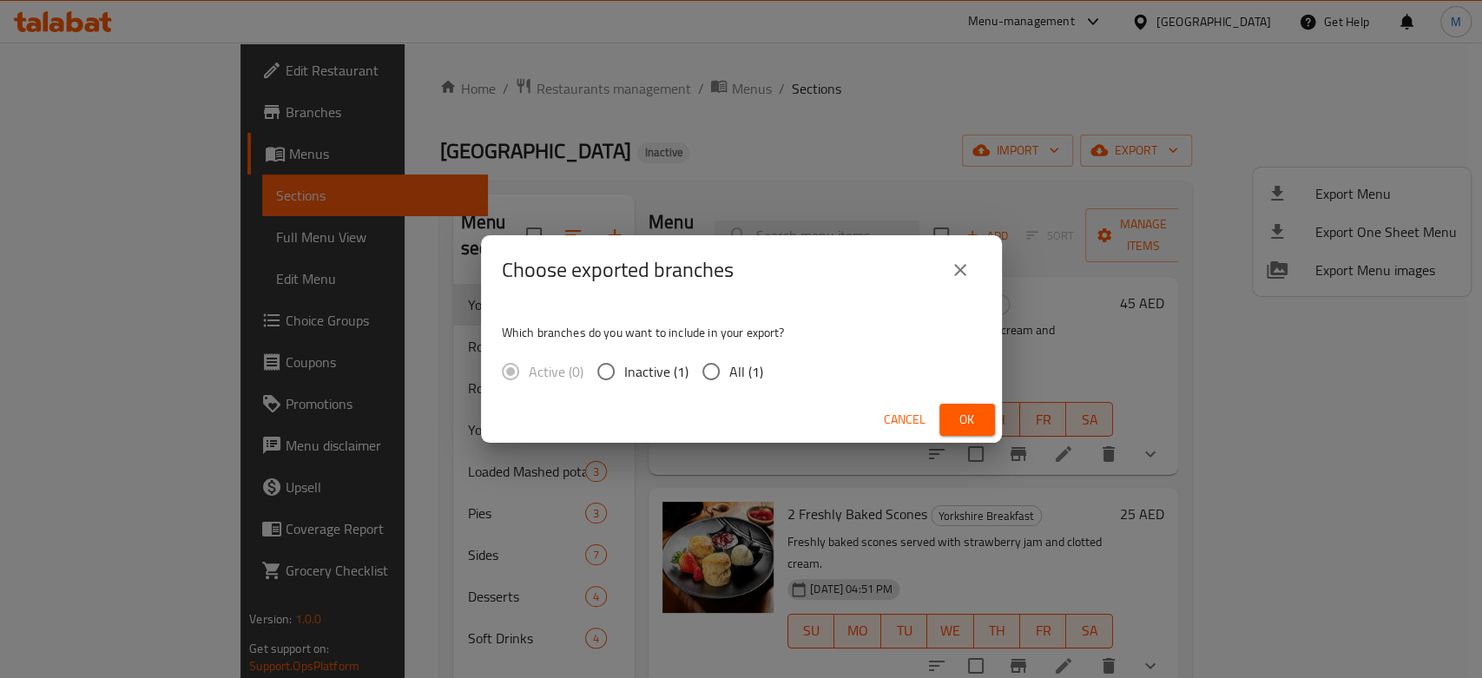
click at [706, 370] on input "All (1)" at bounding box center [711, 371] width 36 height 36
radio input "true"
click at [950, 412] on button "Ok" at bounding box center [968, 420] width 56 height 32
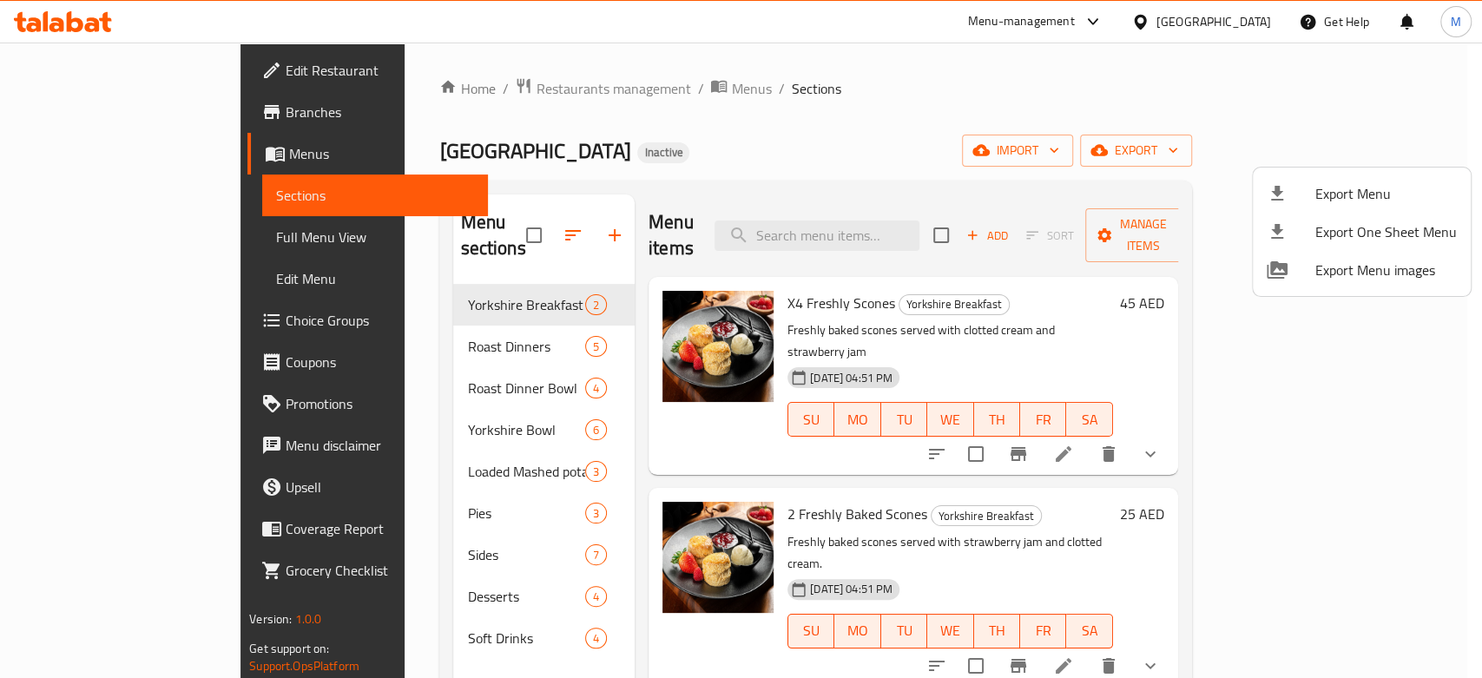
click at [80, 122] on div at bounding box center [741, 339] width 1482 height 678
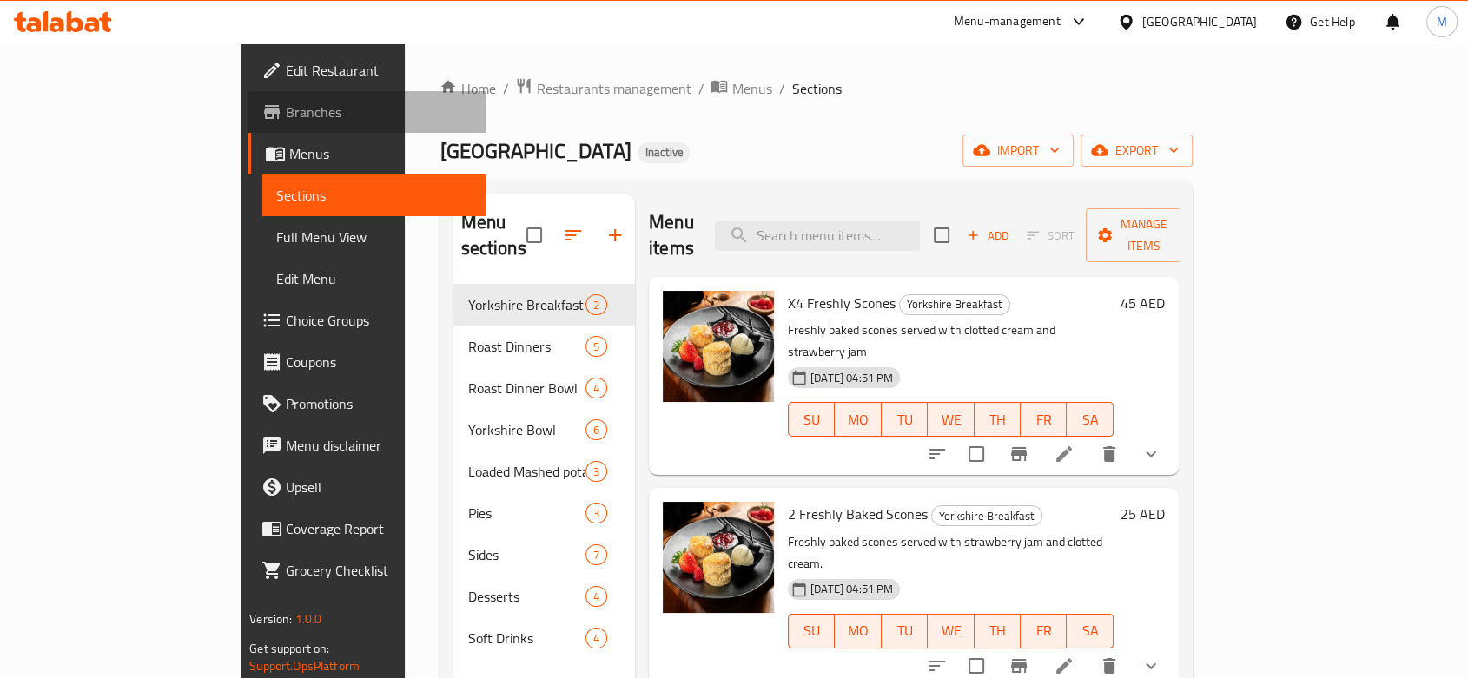
click at [286, 119] on span "Branches" at bounding box center [379, 112] width 186 height 21
